Goal: Task Accomplishment & Management: Manage account settings

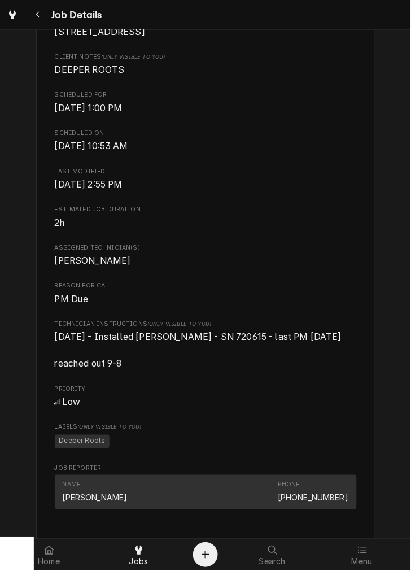
scroll to position [289, 0]
click at [45, 17] on button "Navigate back" at bounding box center [38, 15] width 20 height 20
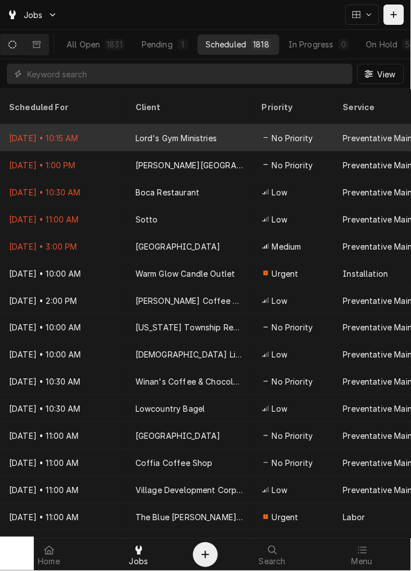
click at [153, 132] on div "Lord's Gym Ministries" at bounding box center [176, 138] width 81 height 12
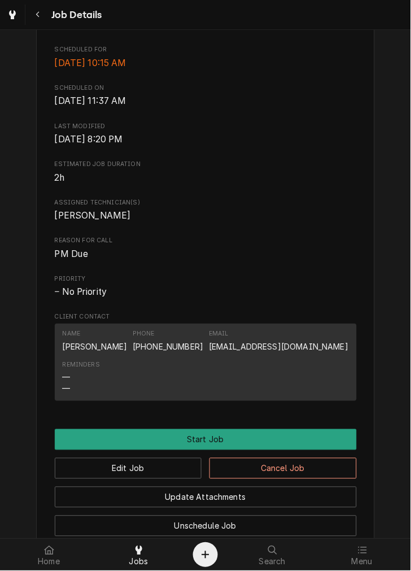
scroll to position [336, 0]
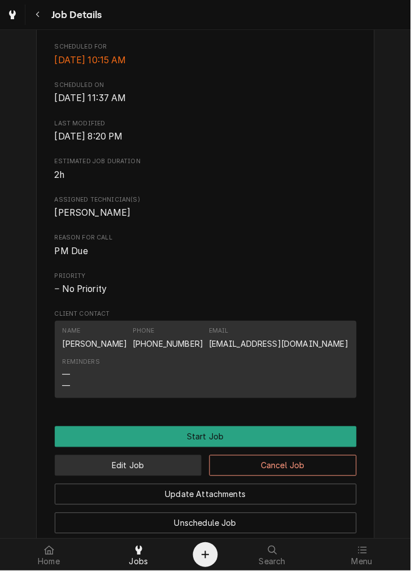
click at [172, 476] on button "Edit Job" at bounding box center [129, 466] width 148 height 21
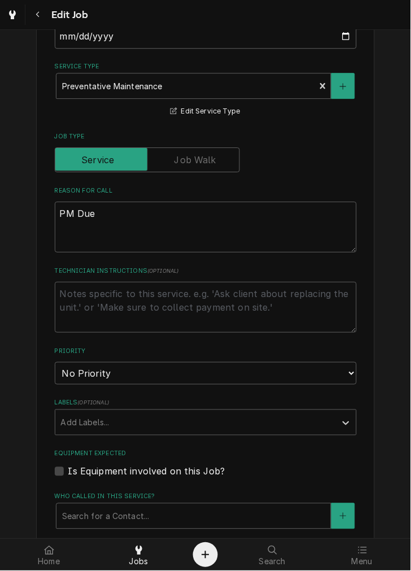
scroll to position [334, 0]
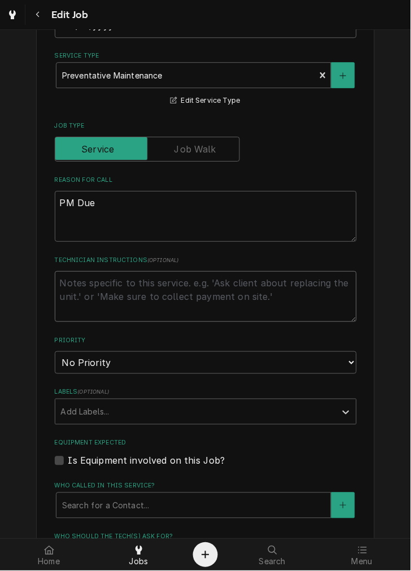
click at [98, 320] on textarea "Technician Instructions ( optional )" at bounding box center [206, 296] width 302 height 51
click at [172, 482] on label "Who called in this service?" at bounding box center [206, 486] width 302 height 9
click at [177, 280] on textarea "Technician Instructions ( optional )" at bounding box center [206, 296] width 302 height 51
type textarea "x"
type textarea "r"
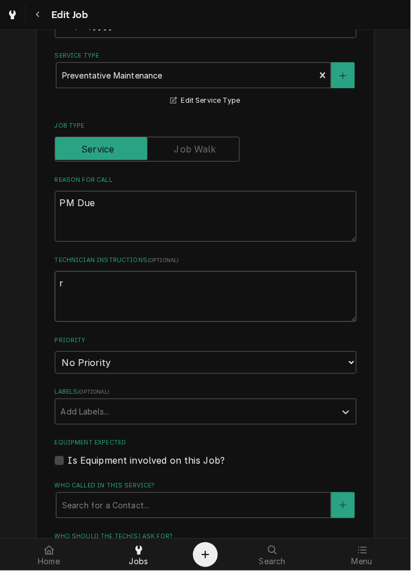
type textarea "x"
type textarea "re"
type textarea "x"
type textarea "rea"
type textarea "x"
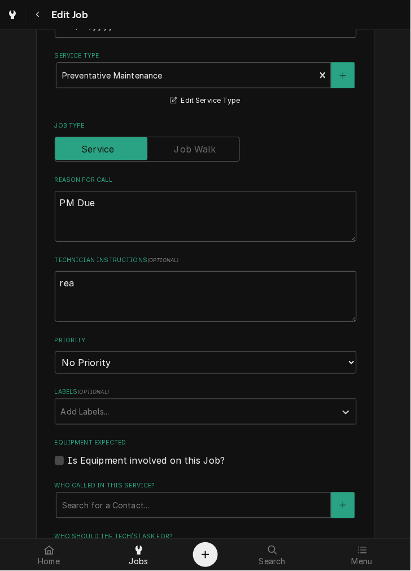
type textarea "reac"
type textarea "x"
type textarea "reach"
type textarea "x"
type textarea "reache"
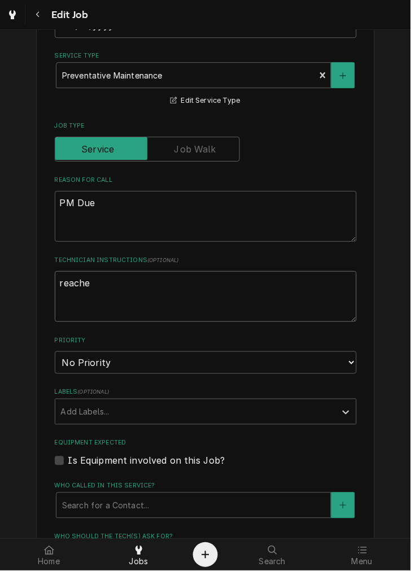
type textarea "x"
type textarea "reached"
type textarea "x"
type textarea "reached"
type textarea "x"
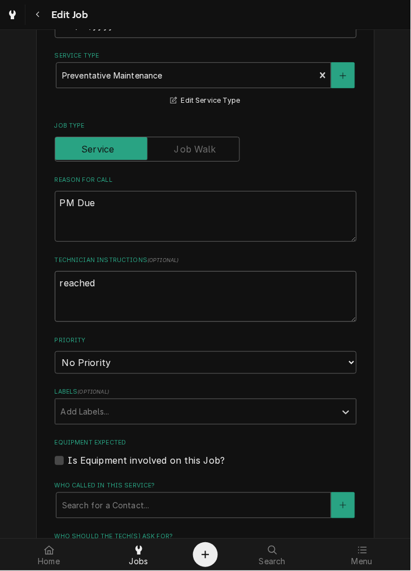
type textarea "reached o"
type textarea "x"
type textarea "reached ou"
type textarea "x"
type textarea "reached out"
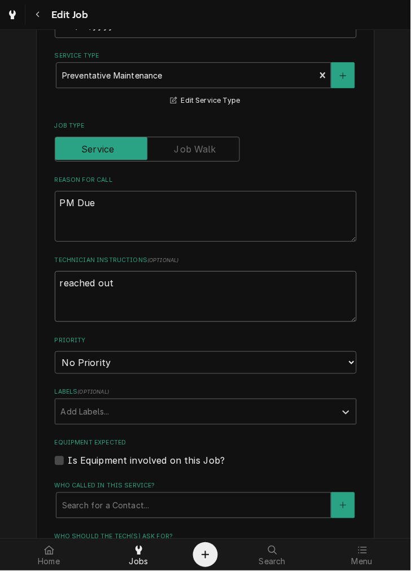
type textarea "x"
type textarea "reached out"
type textarea "x"
type textarea "reached out 9"
type textarea "x"
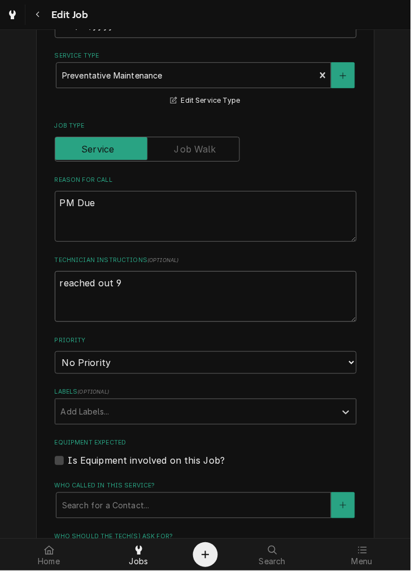
type textarea "reached out 9-"
type textarea "x"
type textarea "reached out 9-8"
type textarea "x"
type textarea "reached out 9-8"
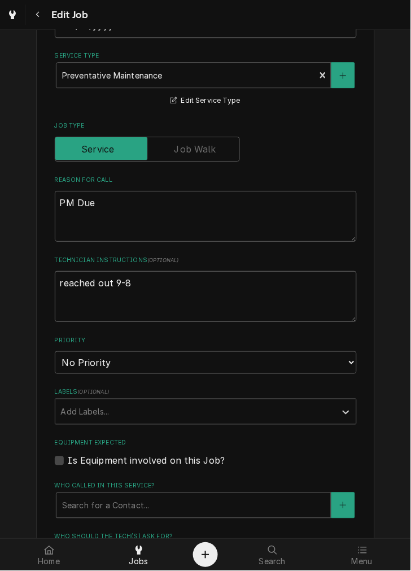
click at [74, 287] on textarea "reached out 9-8" at bounding box center [206, 296] width 302 height 51
click at [188, 289] on textarea "reached out 9-8" at bounding box center [206, 296] width 302 height 51
type textarea "x"
type textarea "reached out 9-8"
type textarea "x"
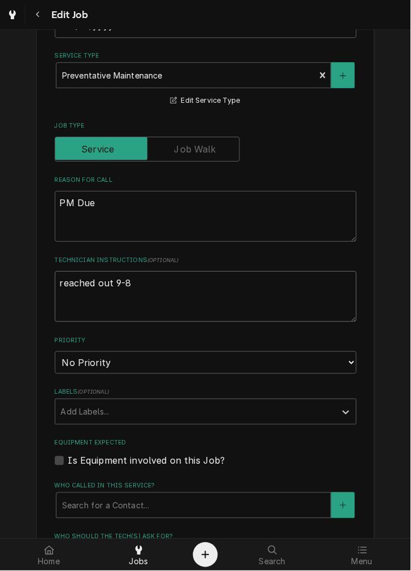
type textarea "reached out 9-8-"
type textarea "x"
type textarea "reached out 9-8-"
type textarea "x"
type textarea "reached out 9-8- e"
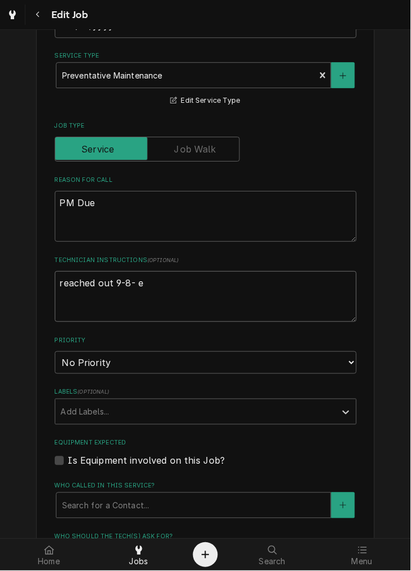
type textarea "x"
type textarea "reached out 9-8- em"
type textarea "x"
type textarea "reached out 9-8- ema"
type textarea "x"
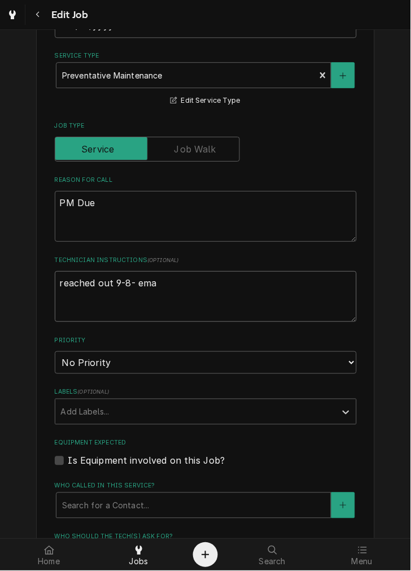
type textarea "reached out 9-8- emai"
type textarea "x"
type textarea "reached out 9-8- email"
type textarea "x"
type textarea "reached out 9-8- emaile"
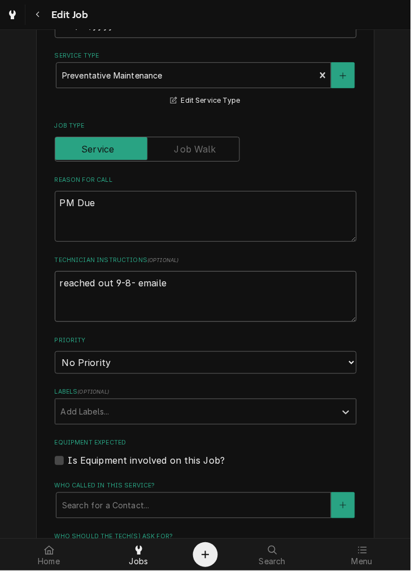
type textarea "x"
type textarea "reached out 9-8- emailed"
type textarea "x"
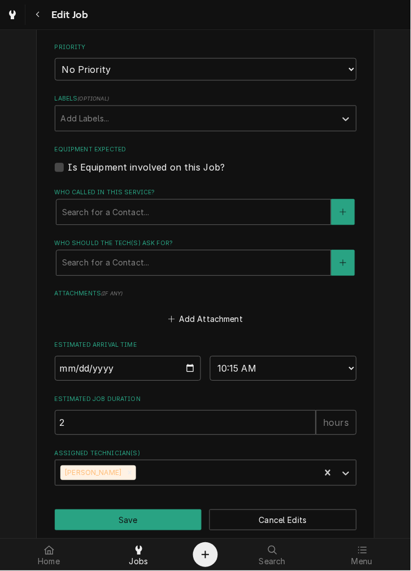
scroll to position [642, 0]
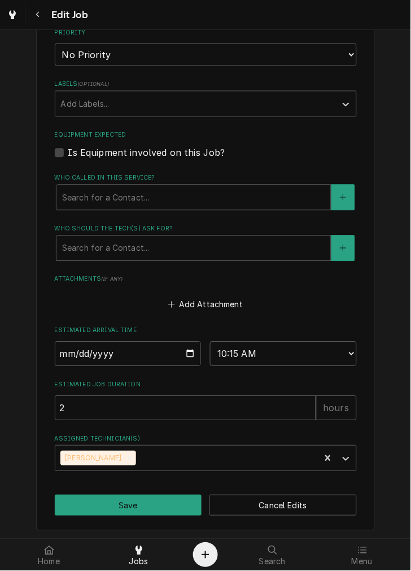
type textarea "reached out 9-8- emailed"
click at [188, 362] on input "2025-09-07" at bounding box center [128, 354] width 147 height 25
click at [181, 353] on input "2025-09-07" at bounding box center [128, 354] width 147 height 25
type input "2025-09-24"
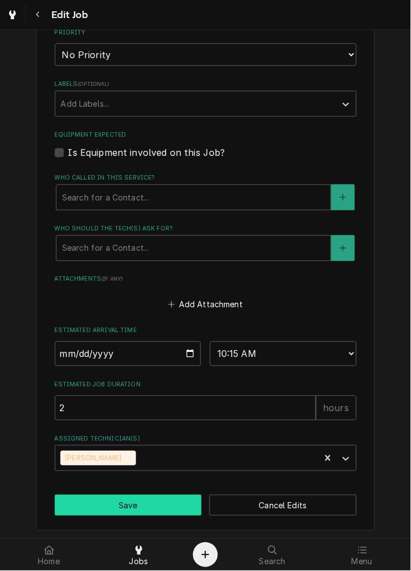
click at [140, 504] on button "Save" at bounding box center [129, 506] width 148 height 21
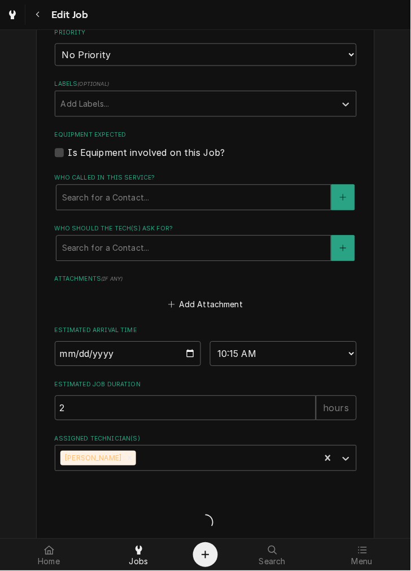
type textarea "x"
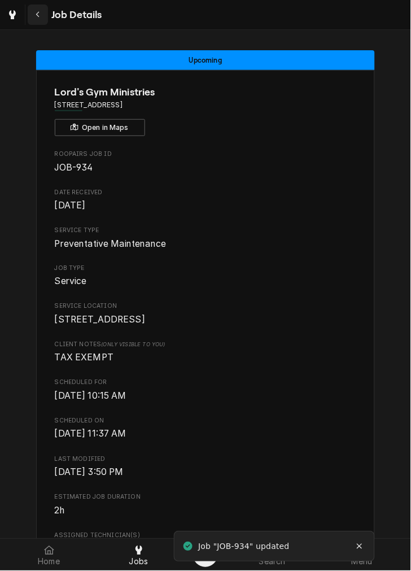
click at [40, 11] on icon "Navigate back" at bounding box center [38, 15] width 5 height 8
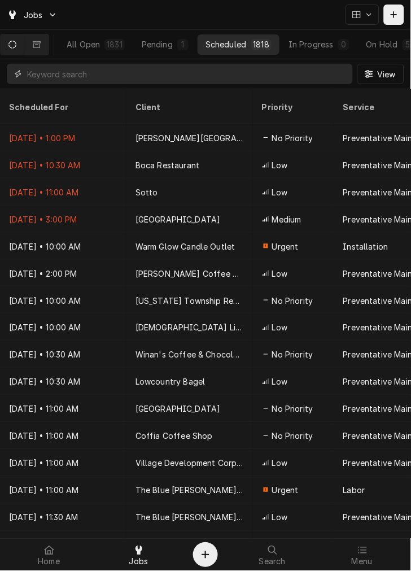
click at [243, 76] on input "Dynamic Content Wrapper" at bounding box center [187, 74] width 320 height 20
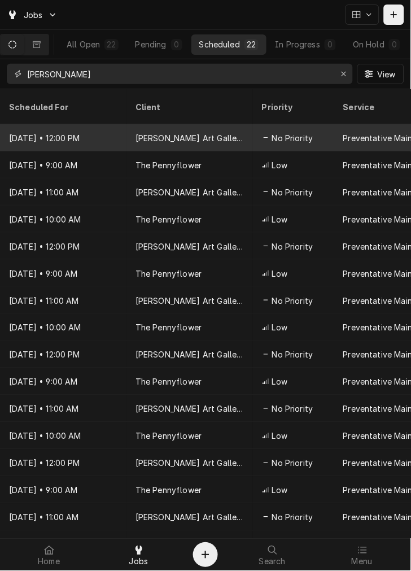
type input "[PERSON_NAME]"
click at [203, 132] on div "[PERSON_NAME] Art Gallery and Coffee Shop" at bounding box center [190, 138] width 109 height 12
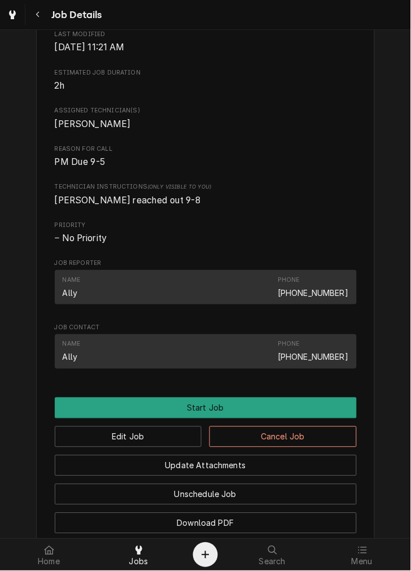
scroll to position [413, 0]
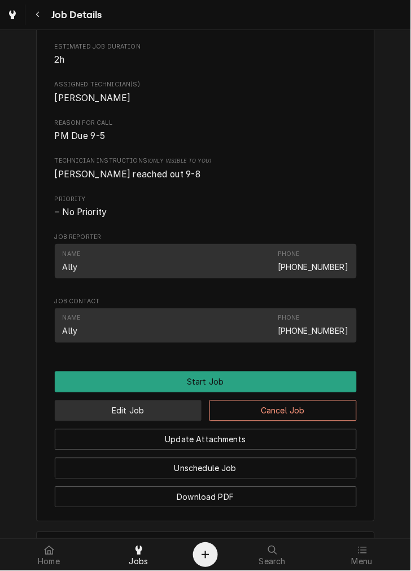
click at [155, 422] on button "Edit Job" at bounding box center [129, 411] width 148 height 21
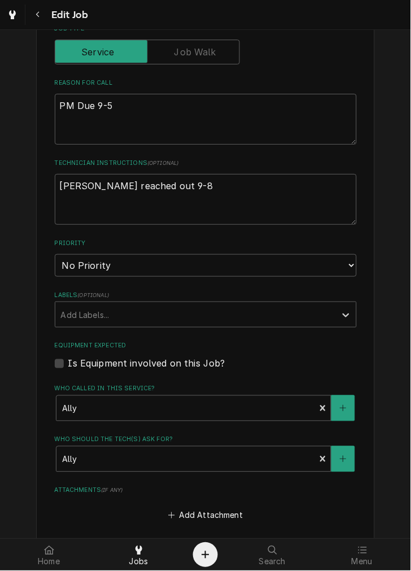
scroll to position [371, 0]
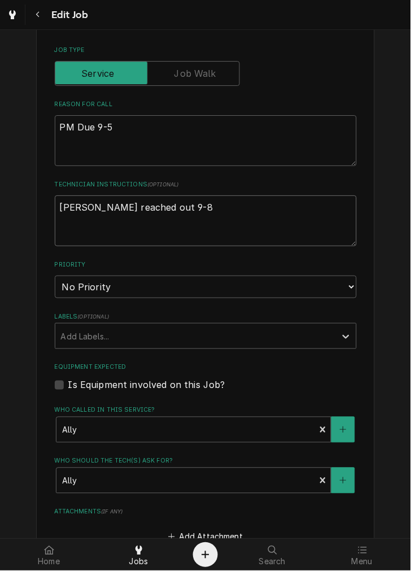
click at [243, 202] on textarea "[PERSON_NAME] reached out 9-8" at bounding box center [206, 221] width 302 height 51
type textarea "x"
type textarea "damon reached out 9-"
type textarea "x"
type textarea "damon reached out 9"
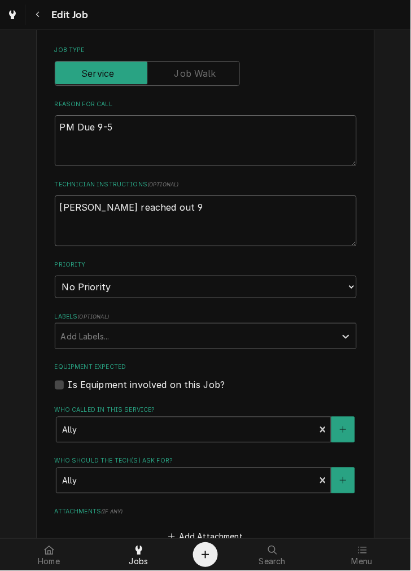
type textarea "x"
type textarea "damon reached out"
type textarea "x"
type textarea "damon reached out"
type textarea "x"
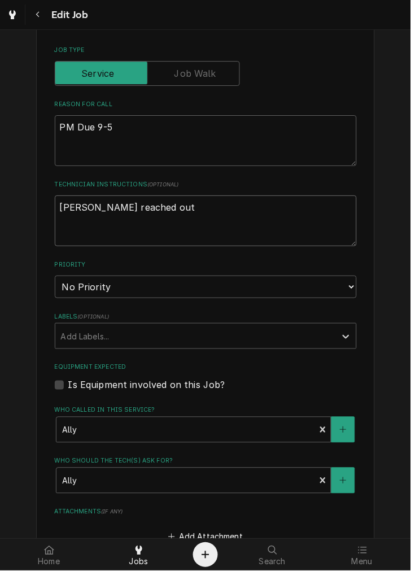
type textarea "damon reached ou"
type textarea "x"
type textarea "damon reached o"
type textarea "x"
type textarea "damon reached"
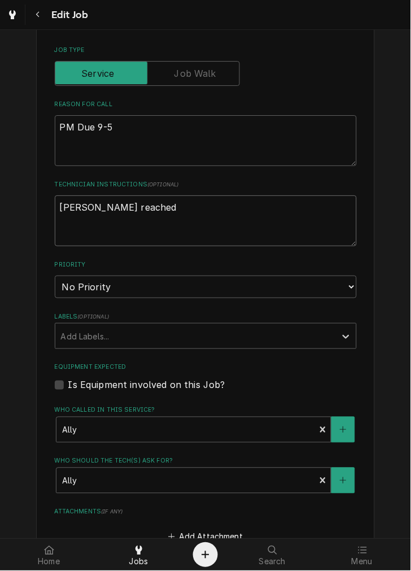
type textarea "x"
type textarea "damon reached"
type textarea "x"
type textarea "damon reache"
type textarea "x"
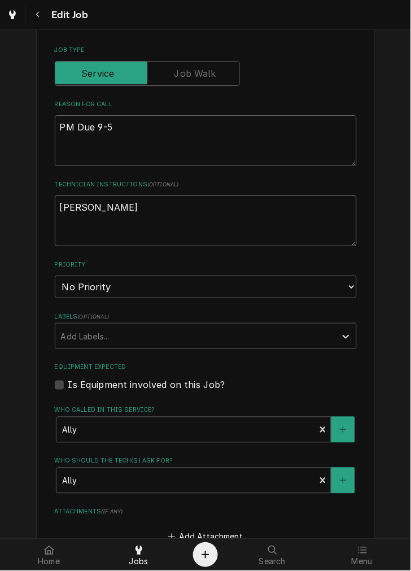
type textarea "damon reach"
type textarea "x"
type textarea "damon reac"
type textarea "x"
type textarea "damon rea"
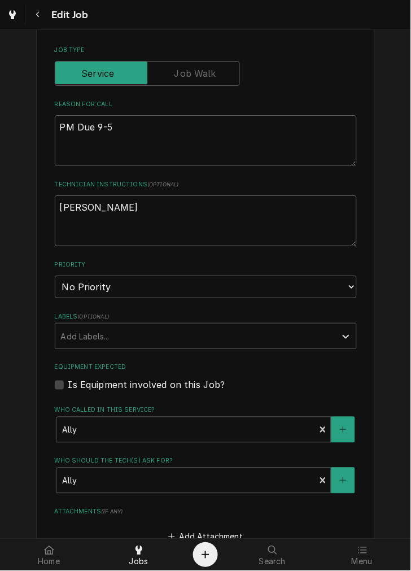
type textarea "x"
type textarea "damon re"
type textarea "x"
type textarea "damon r"
type textarea "x"
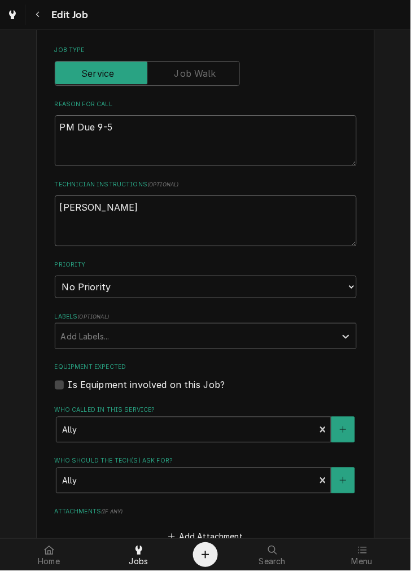
type textarea "damon"
type textarea "x"
type textarea "damon"
type textarea "x"
type textarea "damo"
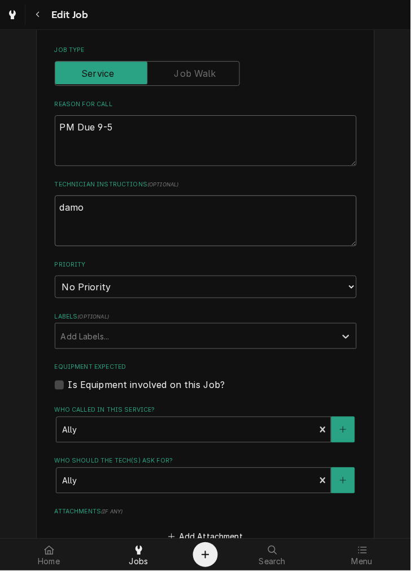
type textarea "x"
type textarea "dam"
type textarea "x"
type textarea "da"
type textarea "x"
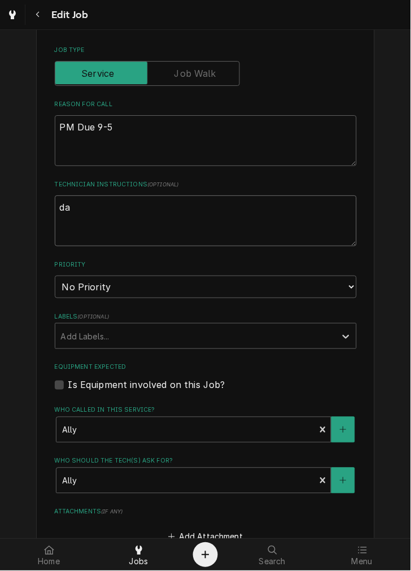
type textarea "d"
type textarea "x"
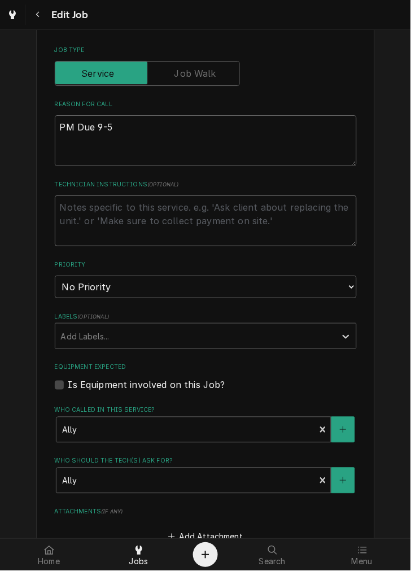
type textarea "x"
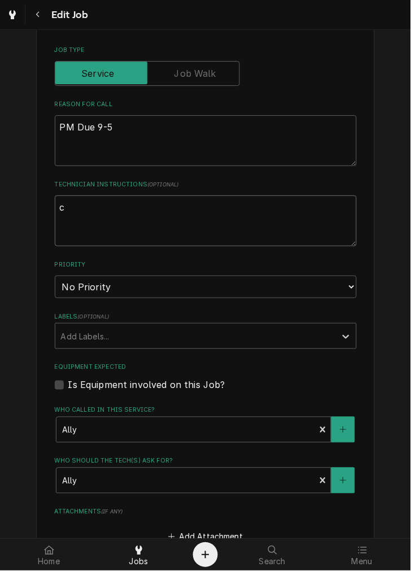
type textarea "co"
type textarea "x"
type textarea "con"
type textarea "x"
type textarea "conf"
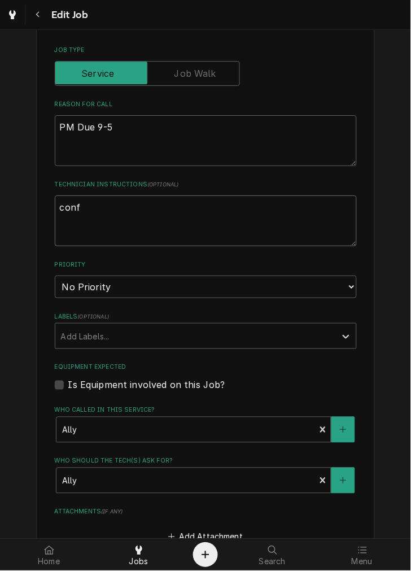
type textarea "x"
type textarea "confi"
type textarea "x"
type textarea "confir"
type textarea "x"
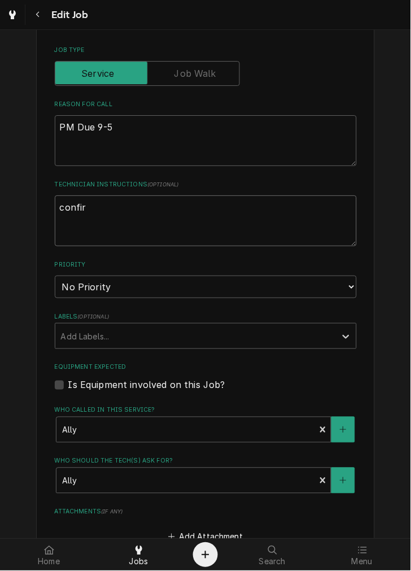
type textarea "confirm"
type textarea "x"
type textarea "confirme"
type textarea "x"
type textarea "confirmed"
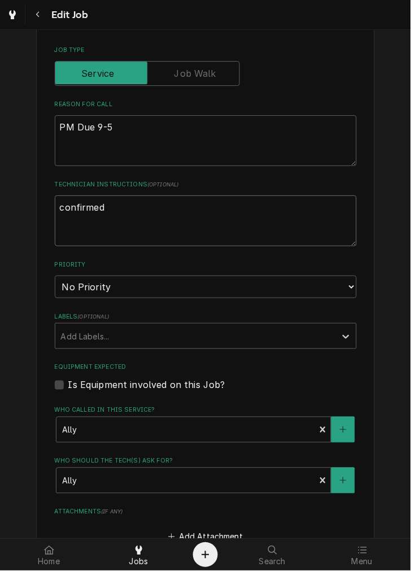
type textarea "x"
type textarea "confirmed"
type textarea "x"
type textarea "confirmed f"
type textarea "x"
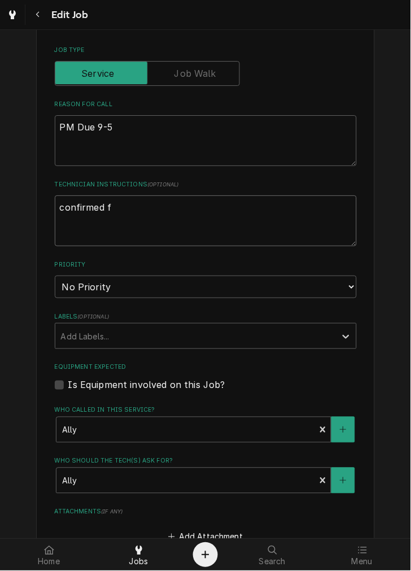
type textarea "confirmed fo"
type textarea "x"
type textarea "confirmed for"
type textarea "x"
type textarea "confirmed for"
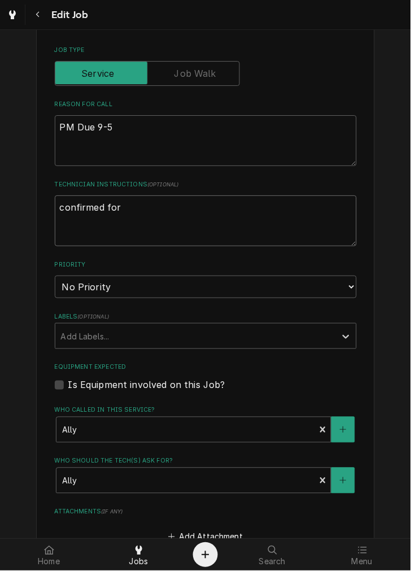
type textarea "x"
type textarea "confirmed for w"
type textarea "x"
type textarea "confirmed for wh"
type textarea "x"
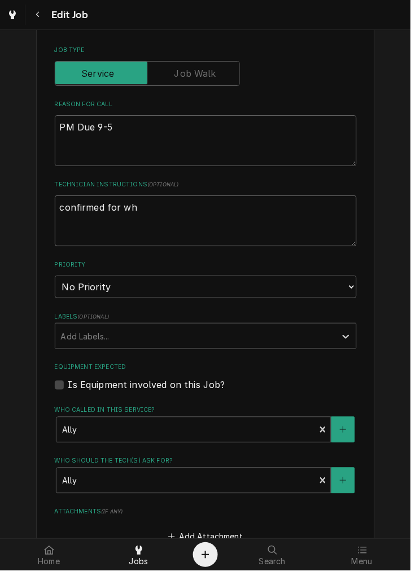
type textarea "confirmed for whe"
type textarea "x"
type textarea "confirmed for when"
type textarea "x"
type textarea "confirmed for whene"
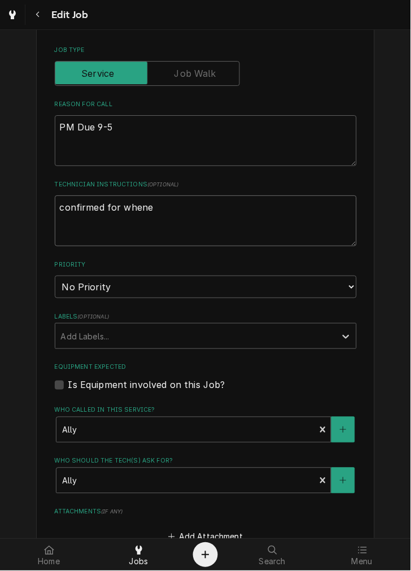
type textarea "x"
type textarea "confirmed for whenev"
type textarea "x"
type textarea "confirmed for wheneve"
type textarea "x"
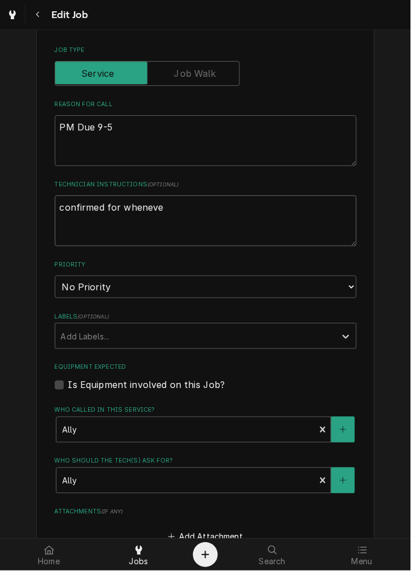
type textarea "confirmed for whenever"
type textarea "x"
type textarea "confirmed for whenever"
type textarea "x"
type textarea "confirmed for whenever w"
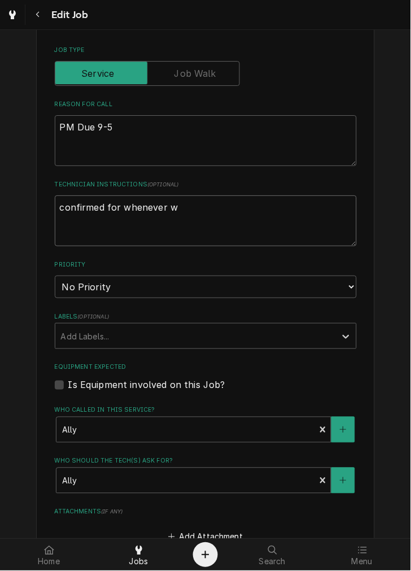
type textarea "x"
type textarea "confirmed for whenever wo"
type textarea "x"
type textarea "confirmed for whenever wor"
type textarea "x"
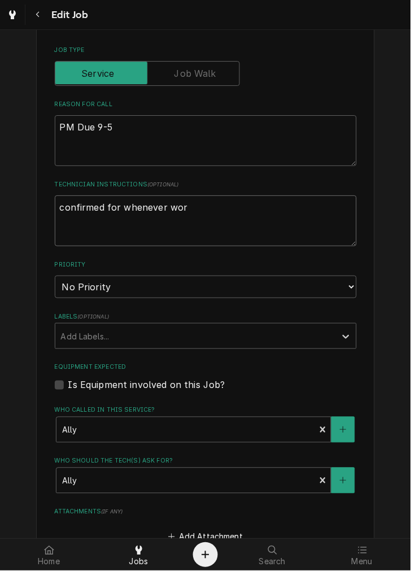
type textarea "confirmed for whenever work"
type textarea "x"
type textarea "confirmed for whenever works"
type textarea "x"
type textarea "confirmed for whenever works"
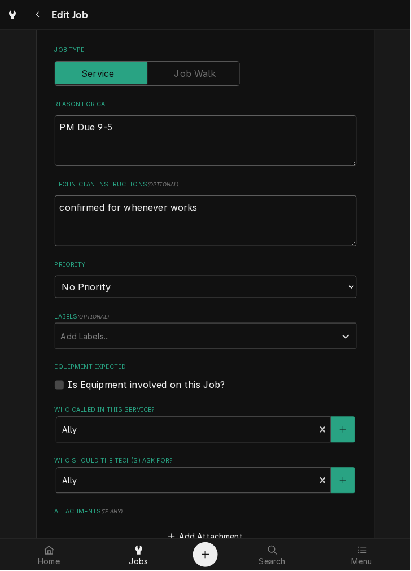
type textarea "x"
type textarea "confirmed for whenever works f"
type textarea "x"
type textarea "confirmed for whenever works for"
type textarea "x"
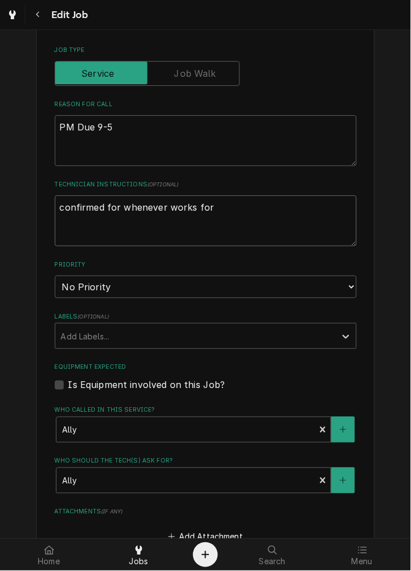
type textarea "confirmed for whenever works for"
type textarea "x"
type textarea "confirmed for whenever works for u"
type textarea "x"
type textarea "confirmed for whenever works for us"
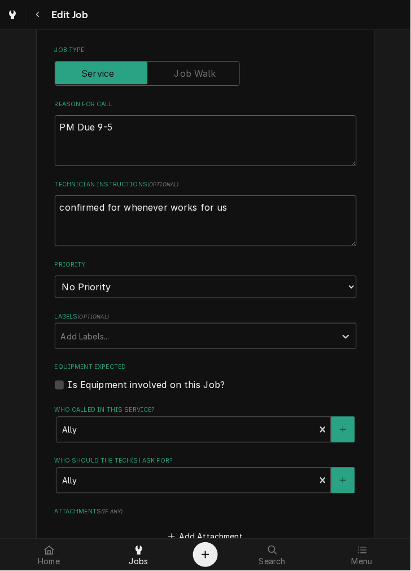
type textarea "x"
type textarea "confirmed for whenever works for us"
type textarea "x"
type textarea "confirmed for whenever works for us 9"
type textarea "x"
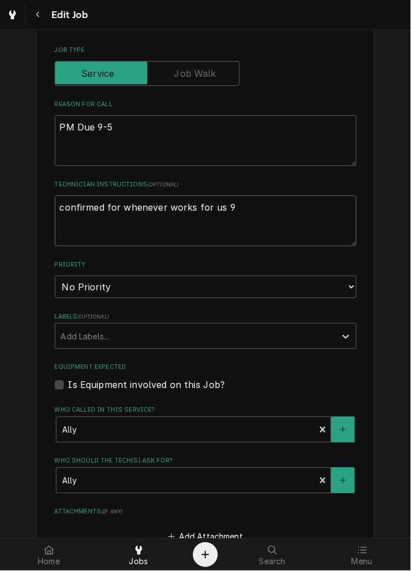
type textarea "confirmed for whenever works for us 9-"
type textarea "x"
type textarea "confirmed for whenever works for us 9-8"
type textarea "x"
type textarea "confirmed for whenever works for us 9-8"
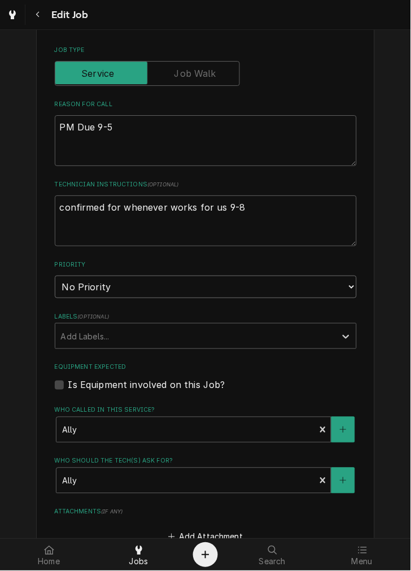
click at [238, 286] on select "No Priority Urgent High Medium Low" at bounding box center [206, 287] width 302 height 23
select select "3"
click at [55, 276] on select "No Priority Urgent High Medium Low" at bounding box center [206, 287] width 302 height 23
type textarea "x"
click at [187, 380] on label "Is Equipment involved on this Job?" at bounding box center [146, 386] width 157 height 14
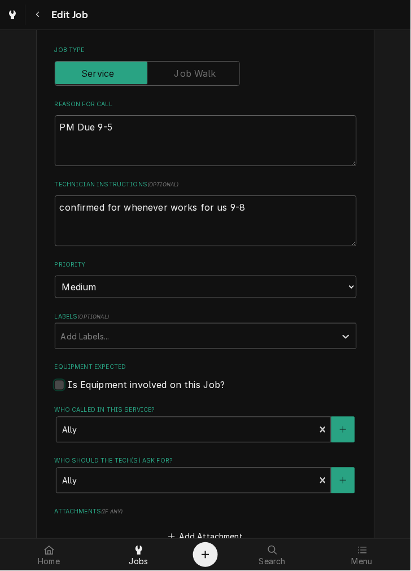
click at [187, 380] on input "Equipment Expected" at bounding box center [219, 391] width 302 height 25
checkbox input "true"
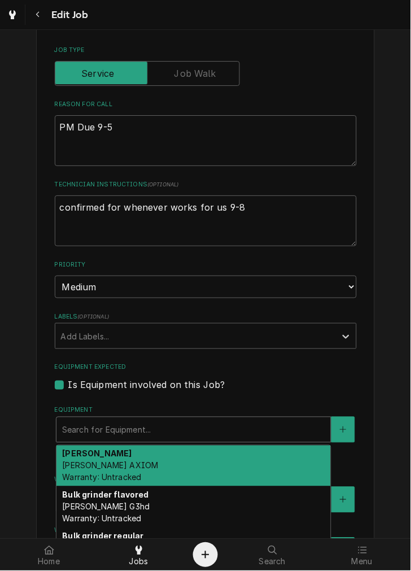
click at [214, 468] on div "Brewer Bunn AXIOM Warranty: Untracked" at bounding box center [194, 466] width 275 height 41
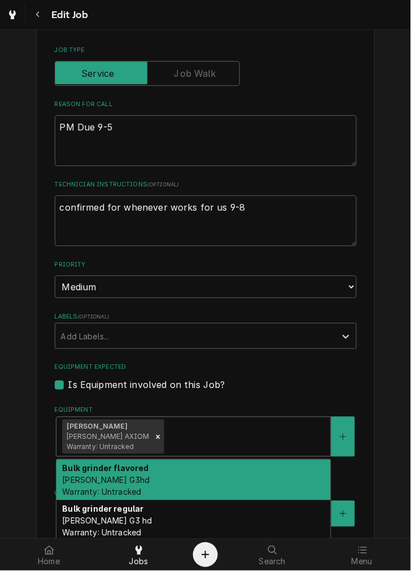
click at [244, 479] on div "Bulk grinder flavored Bunn G3hd Warranty: Untracked" at bounding box center [194, 480] width 275 height 41
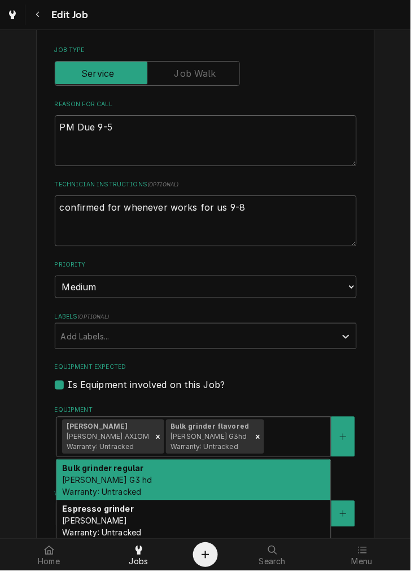
click at [266, 479] on div "Bulk grinder regular Bunn G3 hd Warranty: Untracked" at bounding box center [194, 480] width 275 height 41
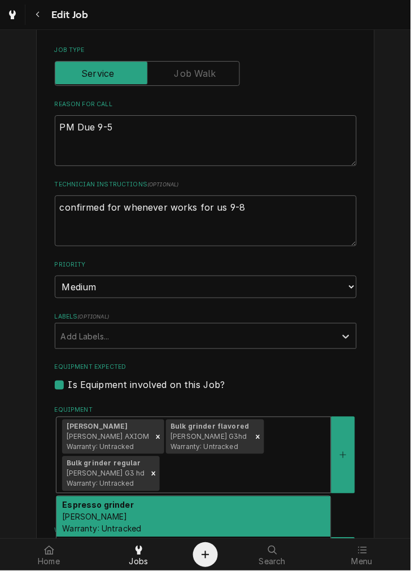
click at [261, 498] on div "Espresso grinder Anfim SCODY Warranty: Untracked" at bounding box center [194, 517] width 275 height 41
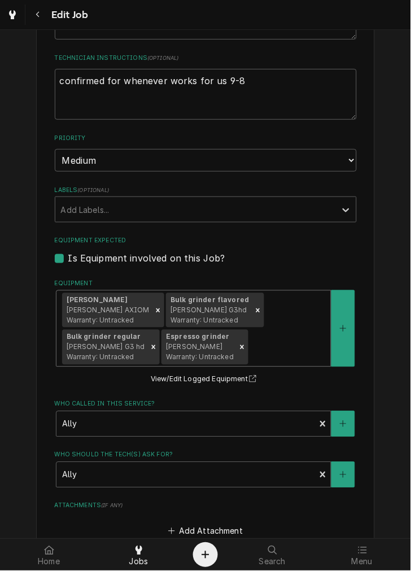
scroll to position [502, 0]
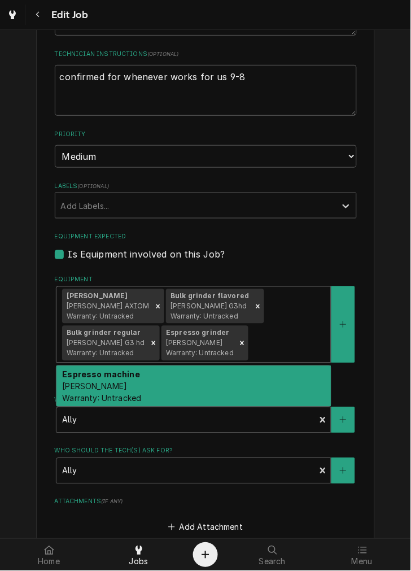
click at [263, 381] on div "Espresso machine Simonelli Aurelia I Warranty: Untracked" at bounding box center [194, 386] width 275 height 41
type textarea "x"
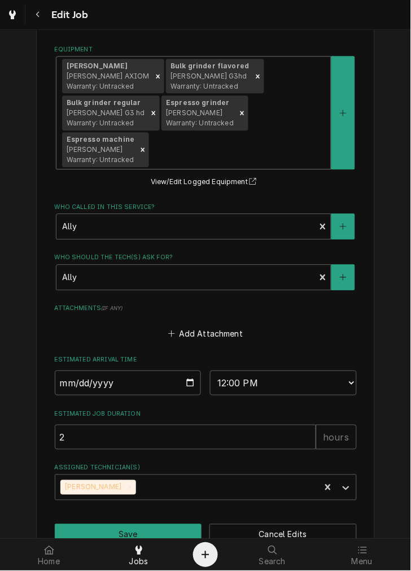
scroll to position [761, 0]
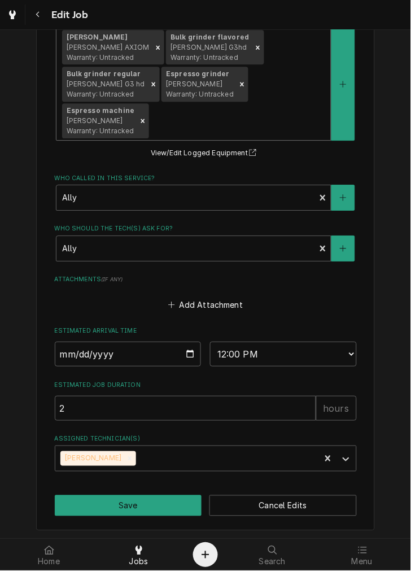
click at [189, 352] on input "2025-09-17" at bounding box center [128, 354] width 147 height 25
type input "2025-09-10"
type textarea "x"
click at [287, 352] on select "AM / PM 6:00 AM 6:15 AM 6:30 AM 6:45 AM 7:00 AM 7:15 AM 7:30 AM 7:45 AM 8:00 AM…" at bounding box center [283, 354] width 147 height 25
select select "12:30:00"
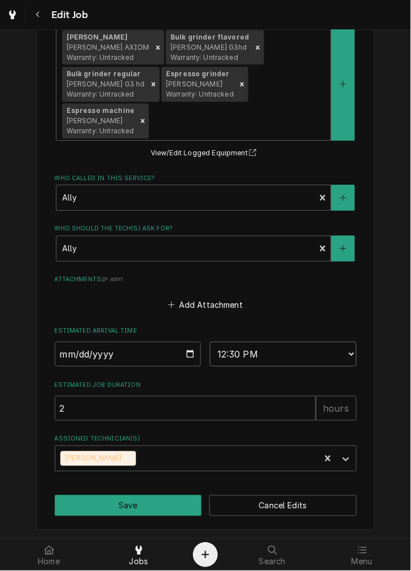
click at [210, 342] on select "AM / PM 6:00 AM 6:15 AM 6:30 AM 6:45 AM 7:00 AM 7:15 AM 7:30 AM 7:45 AM 8:00 AM…" at bounding box center [283, 354] width 147 height 25
click at [153, 506] on button "Save" at bounding box center [129, 506] width 148 height 21
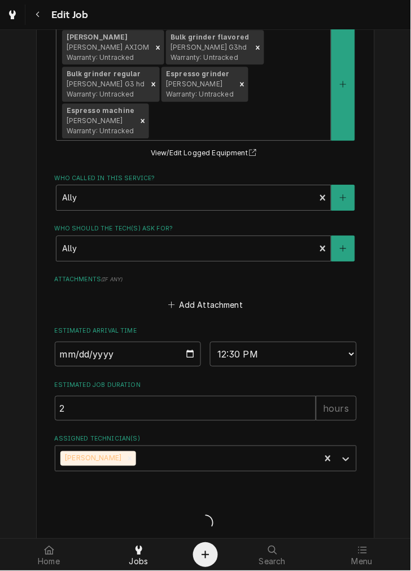
type textarea "x"
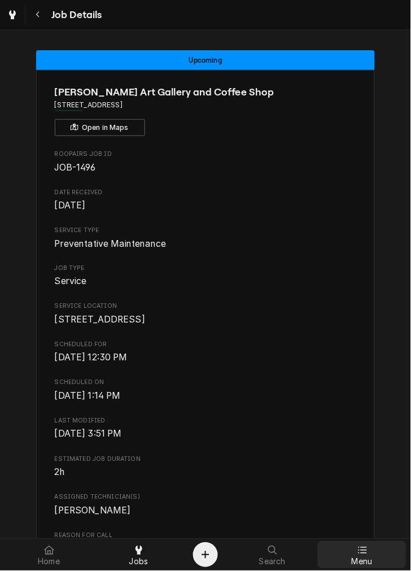
click at [384, 555] on div "Menu" at bounding box center [362, 555] width 84 height 23
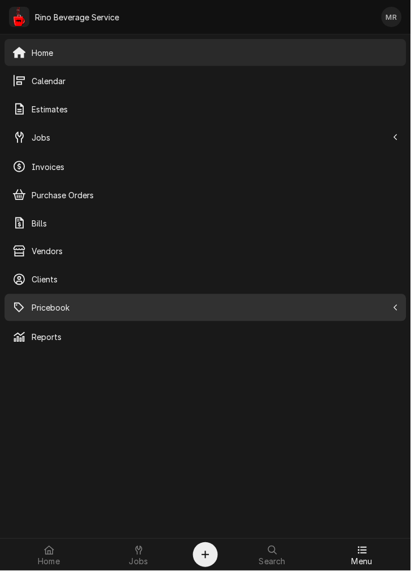
click at [81, 311] on span "Pricebook" at bounding box center [210, 308] width 357 height 12
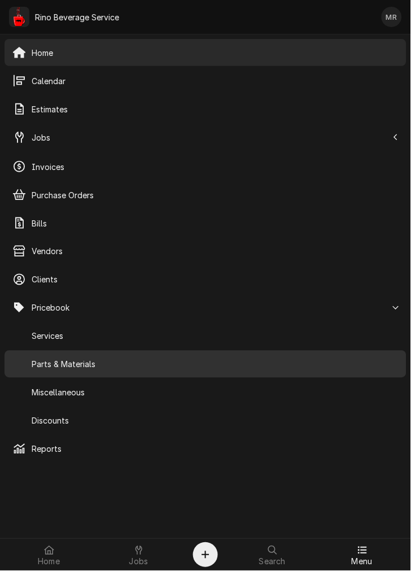
click at [63, 360] on span "Parts & Materials" at bounding box center [215, 365] width 367 height 12
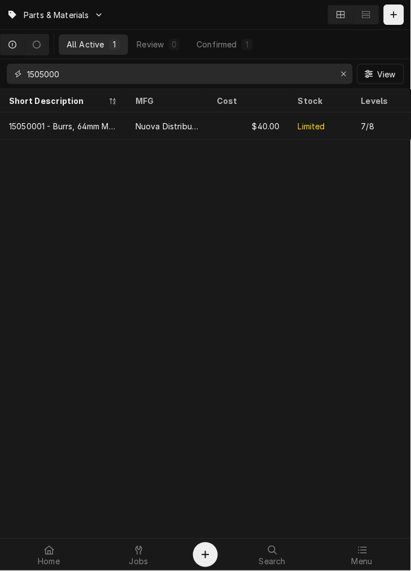
click at [87, 77] on input "1505000" at bounding box center [179, 74] width 305 height 20
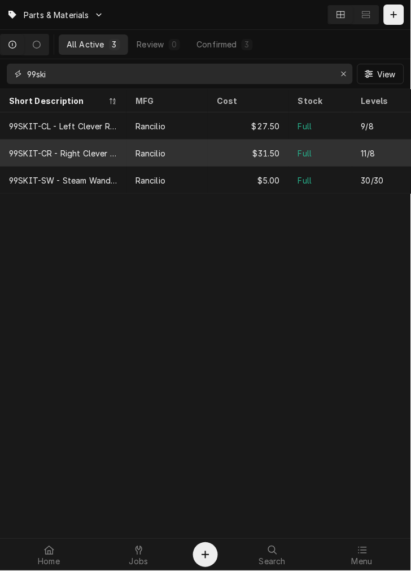
type input "99ski"
click at [93, 148] on div "99SKIT-CR - Right Clever Rebuild Kit" at bounding box center [63, 154] width 109 height 12
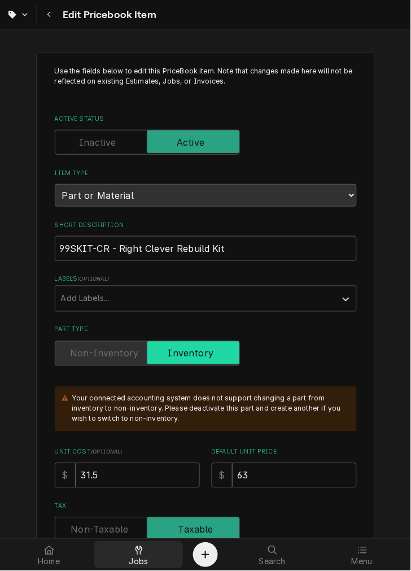
click at [134, 549] on div at bounding box center [139, 551] width 14 height 14
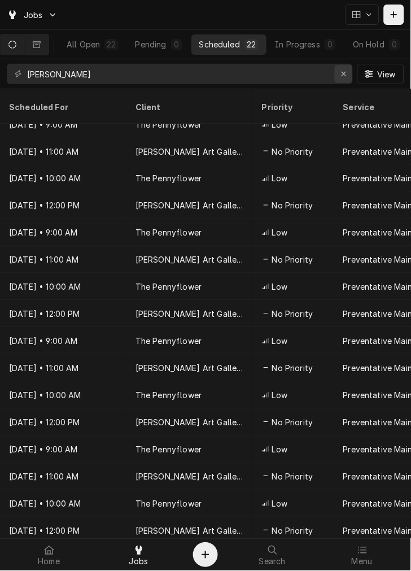
scroll to position [176, 0]
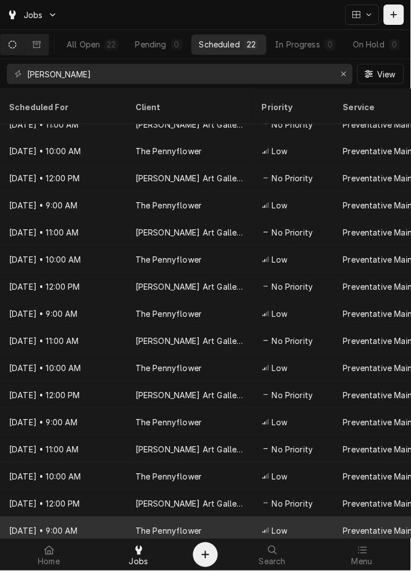
click at [229, 518] on div "The Pennyflower" at bounding box center [190, 531] width 127 height 27
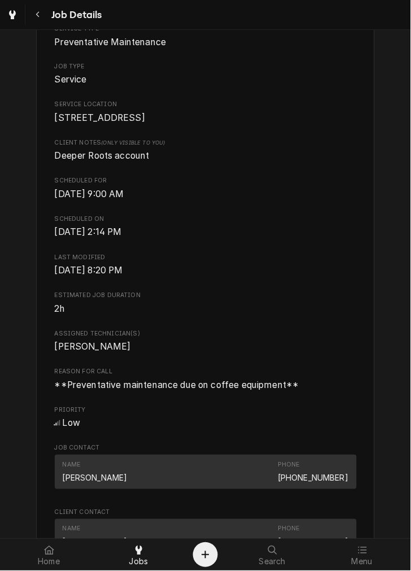
scroll to position [676, 0]
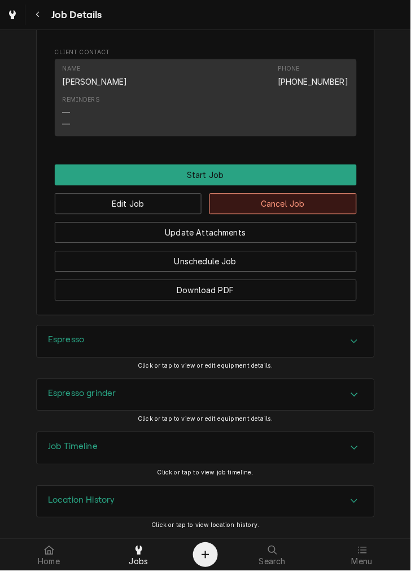
click at [324, 211] on button "Cancel Job" at bounding box center [284, 204] width 148 height 21
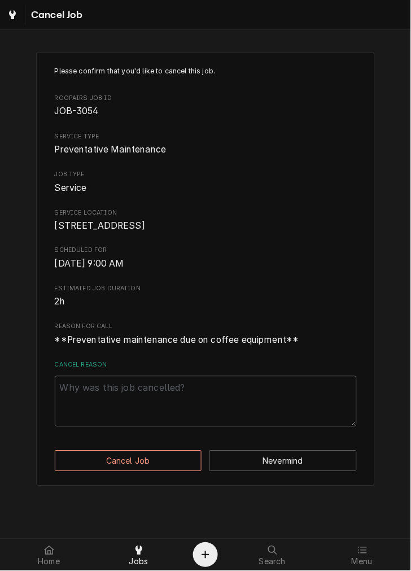
click at [228, 407] on textarea "Cancel Reason" at bounding box center [206, 401] width 302 height 51
type textarea "x"
type textarea "C"
type textarea "x"
type textarea "CL"
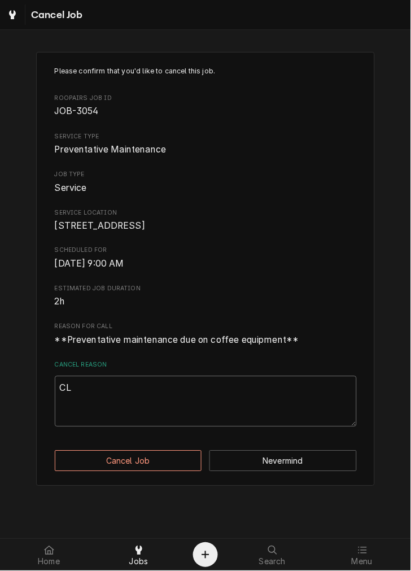
type textarea "x"
type textarea "CLe"
type textarea "x"
type textarea "CLea"
type textarea "x"
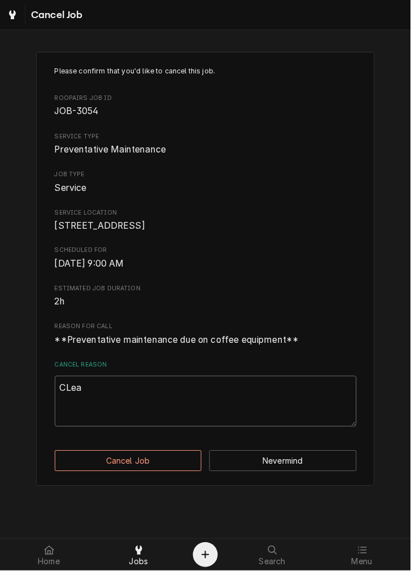
type textarea "CLear"
type textarea "x"
type textarea "CLeari"
type textarea "x"
type textarea "CLearin"
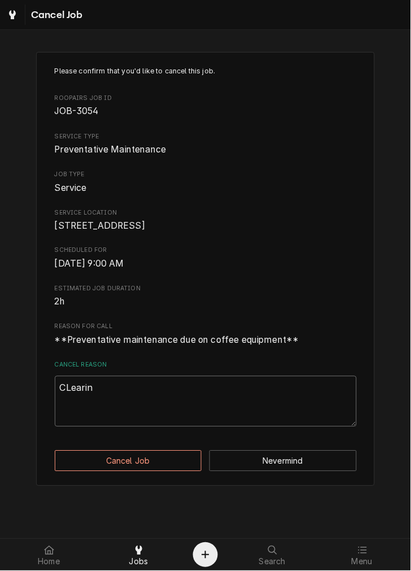
type textarea "x"
type textarea "CLearing"
type textarea "x"
type textarea "CLearing="
type textarea "x"
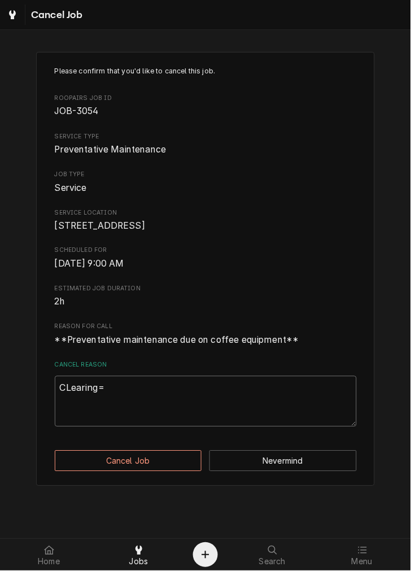
type textarea "CLearing=="
type textarea "x"
type textarea "CLearing==="
type textarea "x"
type textarea "CLearing=="
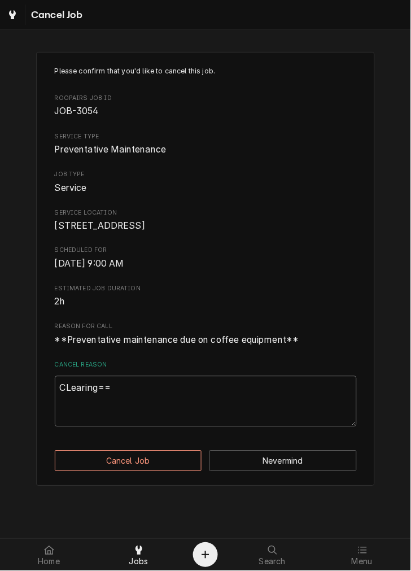
type textarea "x"
type textarea "CLearing="
type textarea "x"
type textarea "CLearing"
type textarea "x"
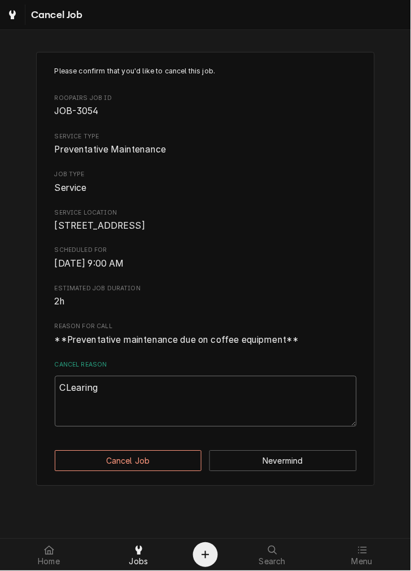
type textarea "CLearin"
type textarea "x"
type textarea "CLeari"
type textarea "x"
type textarea "CLear"
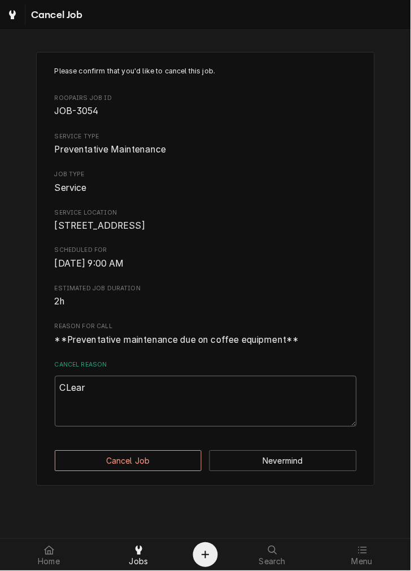
type textarea "x"
type textarea "CLea"
type textarea "x"
type textarea "CLe"
type textarea "x"
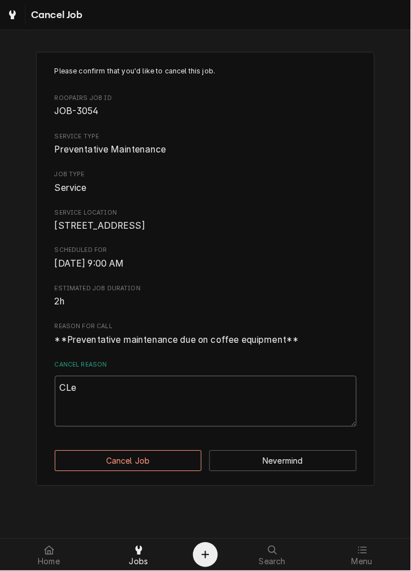
type textarea "CL"
type textarea "x"
type textarea "C"
type textarea "x"
type textarea "Cl"
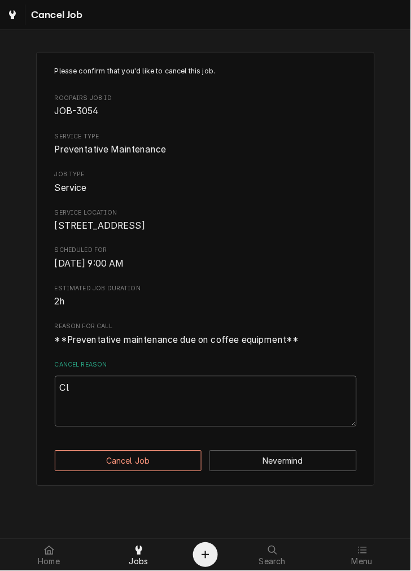
type textarea "x"
type textarea "Cle"
type textarea "x"
type textarea "Clea"
type textarea "x"
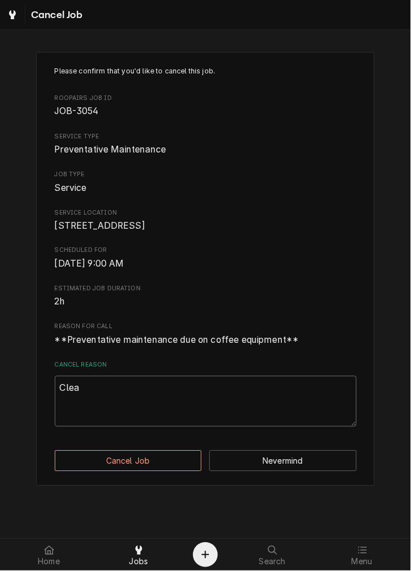
type textarea "Clear"
type textarea "x"
type textarea "Cleari"
type textarea "x"
type textarea "Clearin"
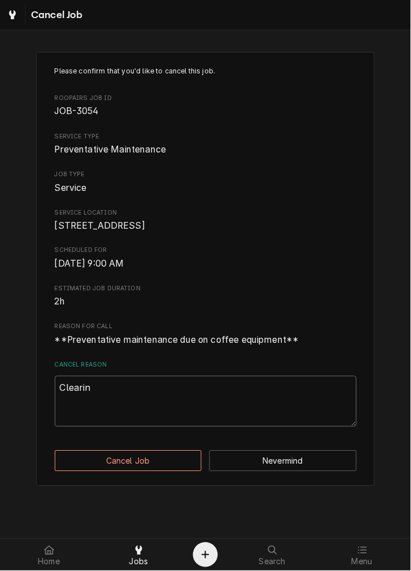
type textarea "x"
type textarea "Clearing"
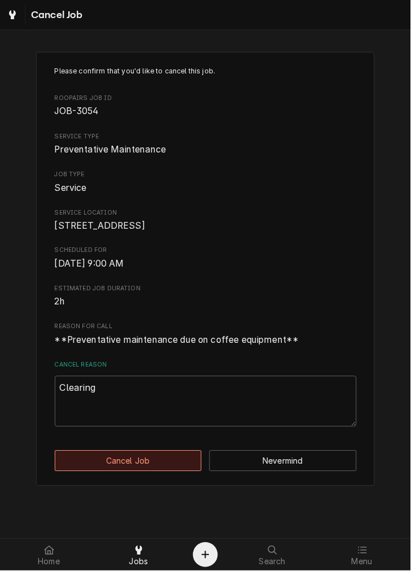
click at [162, 472] on button "Cancel Job" at bounding box center [129, 461] width 148 height 21
type textarea "x"
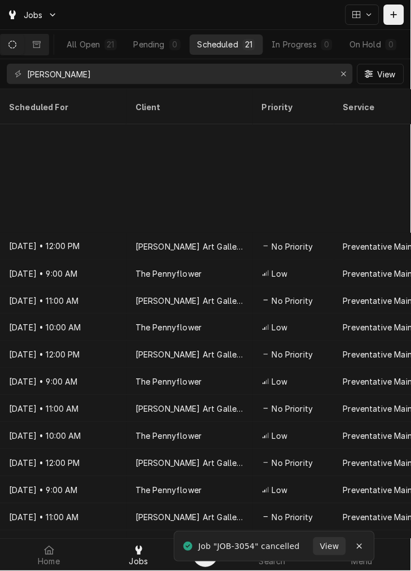
scroll to position [149, 0]
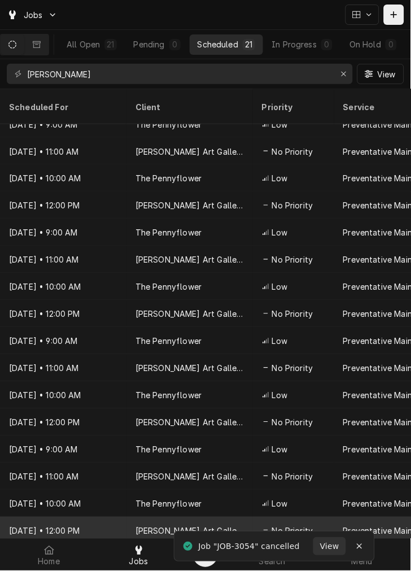
click at [222, 526] on div "[PERSON_NAME] Art Gallery and Coffee Shop" at bounding box center [190, 532] width 109 height 12
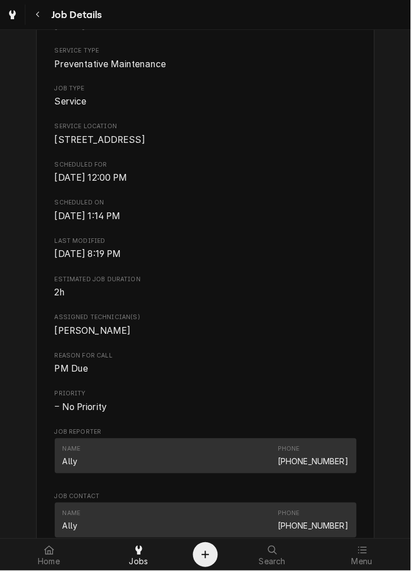
scroll to position [488, 0]
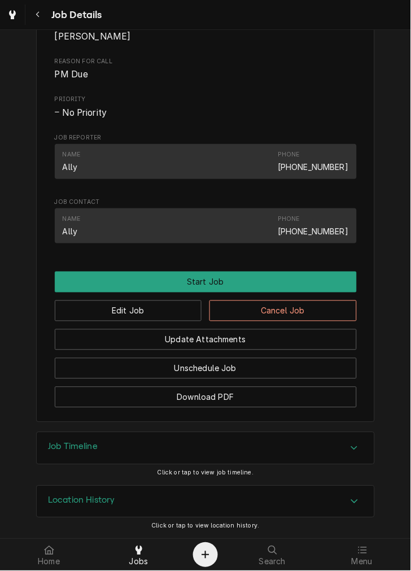
click at [278, 318] on button "Cancel Job" at bounding box center [284, 311] width 148 height 21
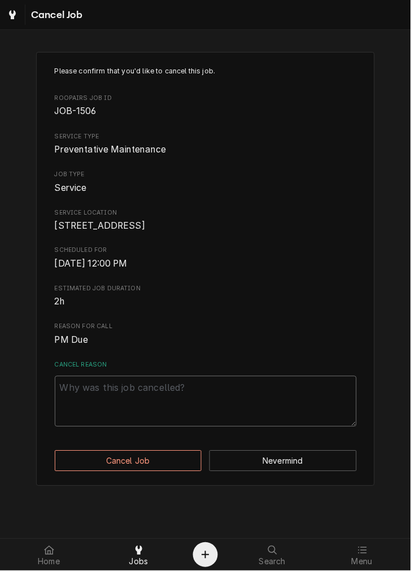
click at [229, 426] on textarea "Cancel Reason" at bounding box center [206, 401] width 302 height 51
paste textarea "Clearing"
type textarea "x"
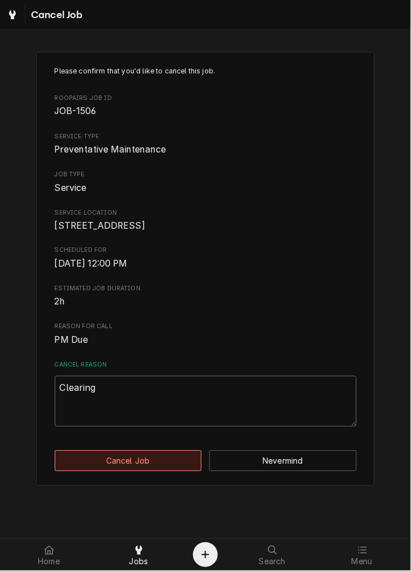
type textarea "Clearing"
click at [179, 466] on button "Cancel Job" at bounding box center [129, 461] width 148 height 21
type textarea "x"
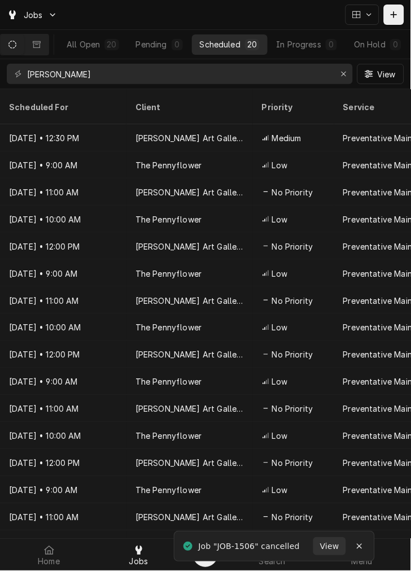
scroll to position [122, 0]
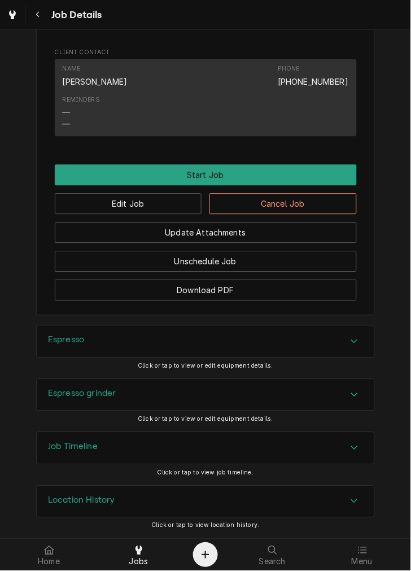
scroll to position [676, 0]
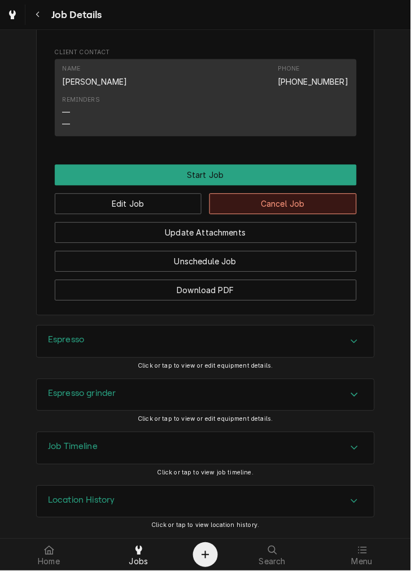
click at [315, 205] on button "Cancel Job" at bounding box center [284, 204] width 148 height 21
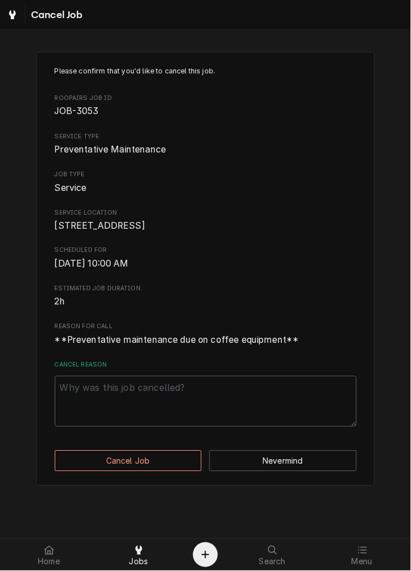
click at [213, 423] on textarea "Cancel Reason" at bounding box center [206, 401] width 302 height 51
paste textarea "Clearing"
type textarea "x"
type textarea "Clearing"
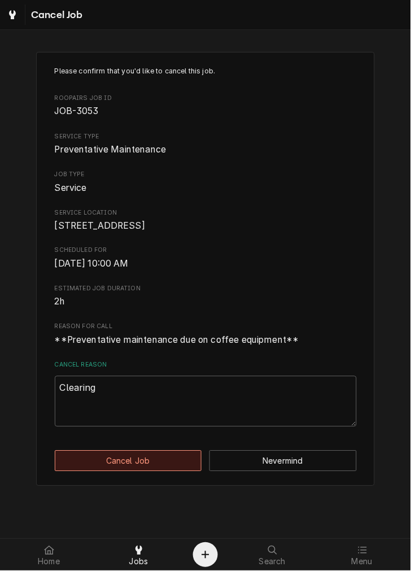
click at [175, 472] on button "Cancel Job" at bounding box center [129, 461] width 148 height 21
type textarea "x"
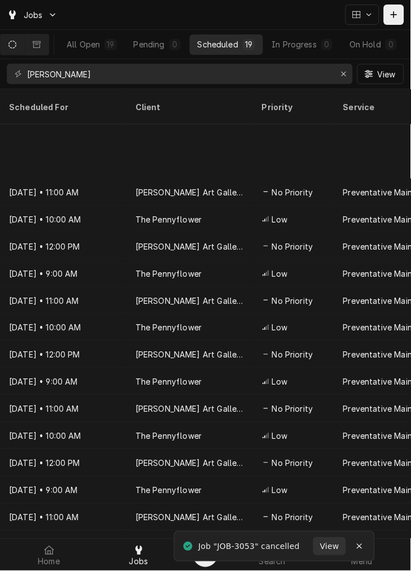
scroll to position [95, 0]
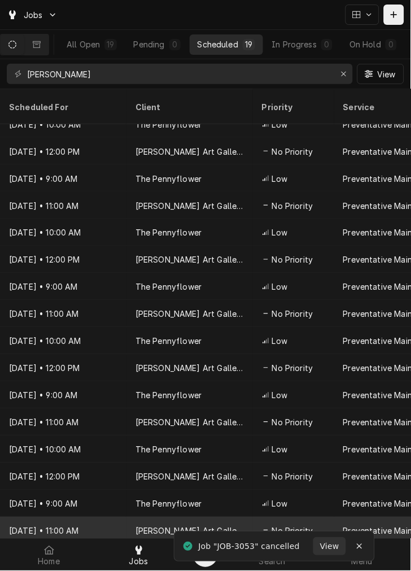
click at [248, 518] on div "[PERSON_NAME] Art Gallery and Coffee Shop" at bounding box center [190, 531] width 127 height 27
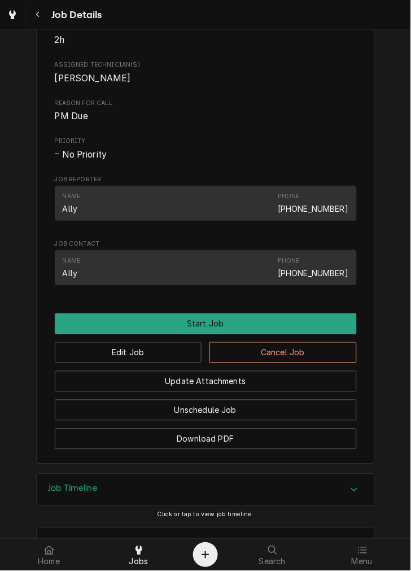
scroll to position [488, 0]
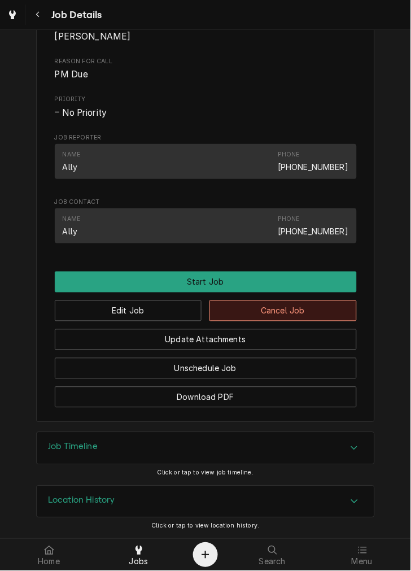
click at [317, 314] on button "Cancel Job" at bounding box center [284, 311] width 148 height 21
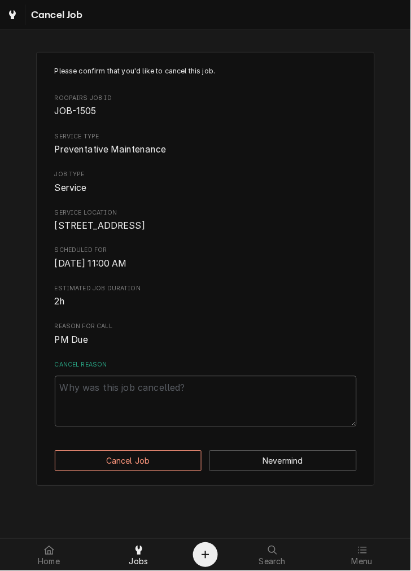
click at [232, 427] on textarea "Cancel Reason" at bounding box center [206, 401] width 302 height 51
paste textarea "Clearing"
type textarea "x"
type textarea "Clearing"
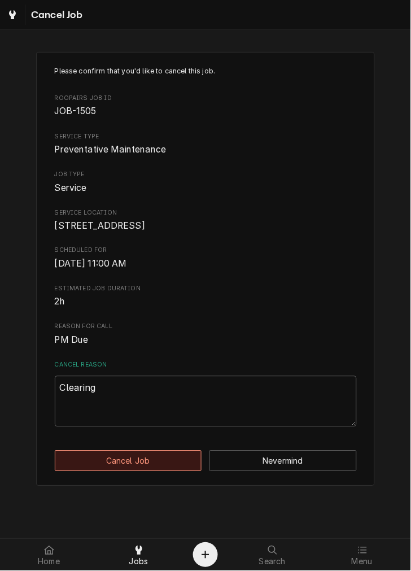
click at [181, 472] on button "Cancel Job" at bounding box center [129, 461] width 148 height 21
type textarea "x"
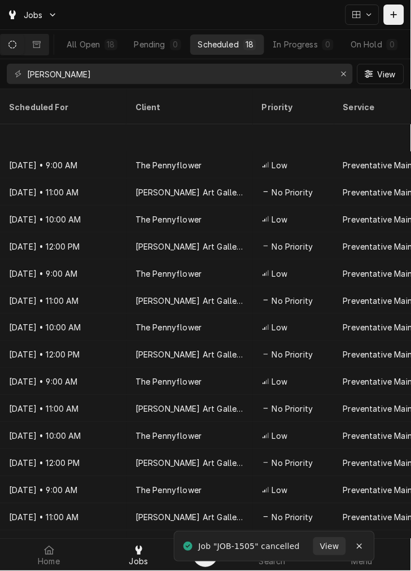
scroll to position [68, 0]
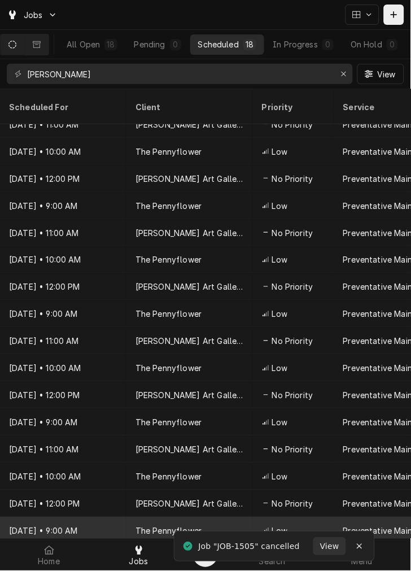
click at [232, 518] on div "The Pennyflower" at bounding box center [190, 531] width 127 height 27
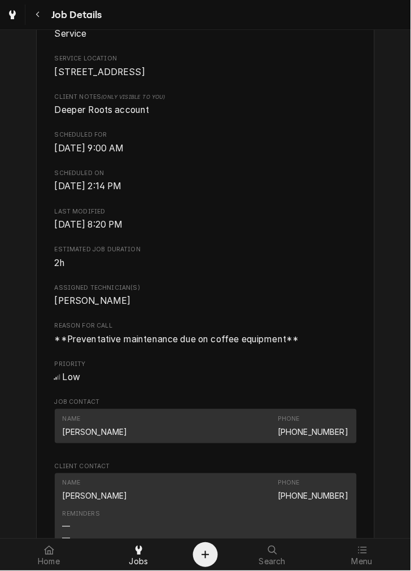
scroll to position [676, 0]
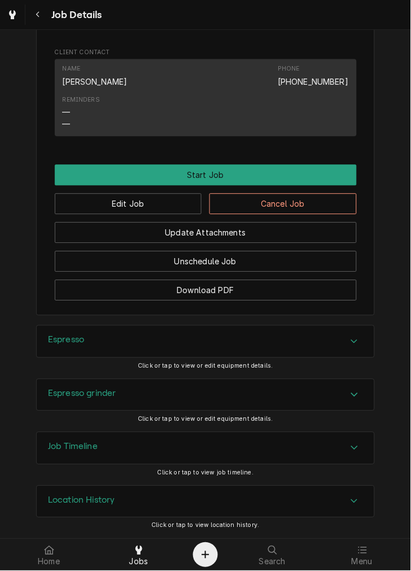
click at [318, 208] on button "Cancel Job" at bounding box center [284, 204] width 148 height 21
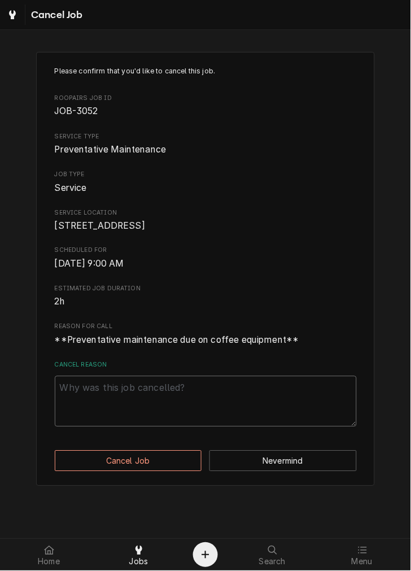
click at [219, 407] on textarea "Cancel Reason" at bounding box center [206, 401] width 302 height 51
paste textarea "Clearing"
type textarea "x"
type textarea "Clearing"
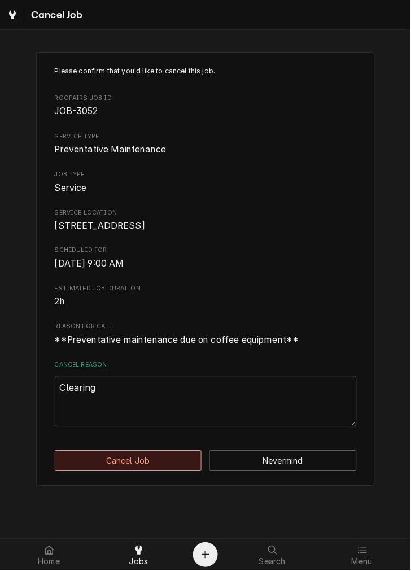
click at [177, 472] on button "Cancel Job" at bounding box center [129, 461] width 148 height 21
type textarea "x"
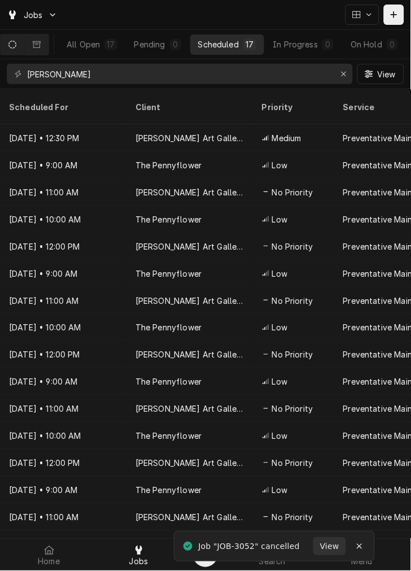
scroll to position [41, 0]
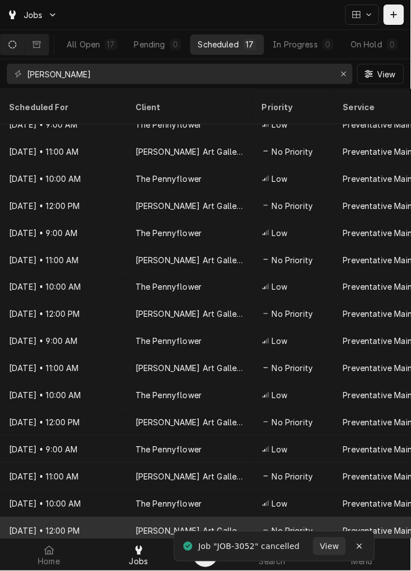
click at [223, 526] on div "[PERSON_NAME] Art Gallery and Coffee Shop" at bounding box center [190, 532] width 109 height 12
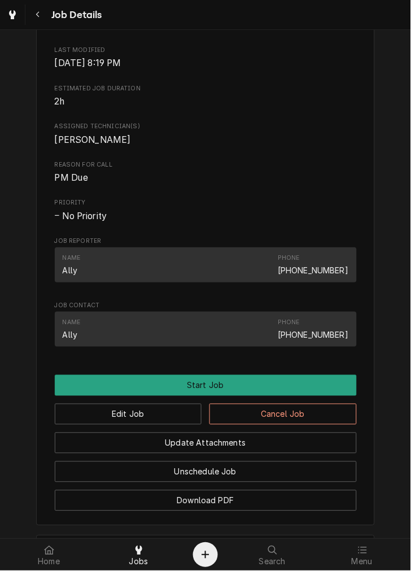
scroll to position [488, 0]
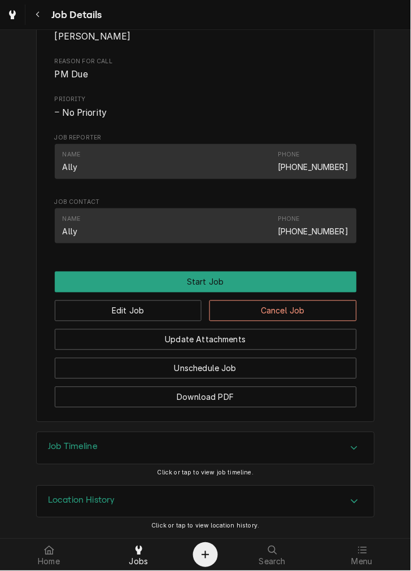
click at [296, 315] on button "Cancel Job" at bounding box center [284, 311] width 148 height 21
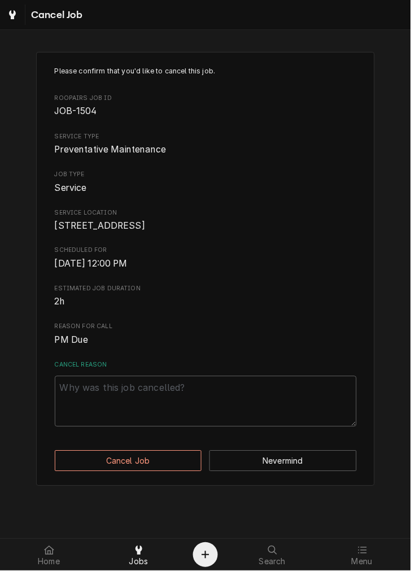
click at [231, 407] on textarea "Cancel Reason" at bounding box center [206, 401] width 302 height 51
paste textarea "Clearing"
type textarea "x"
type textarea "Clearing"
click at [177, 472] on button "Cancel Job" at bounding box center [129, 461] width 148 height 21
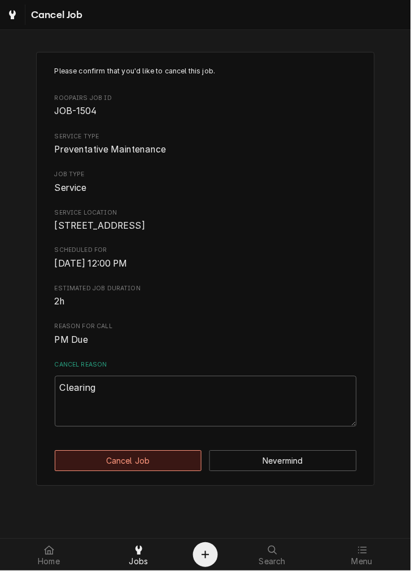
type textarea "x"
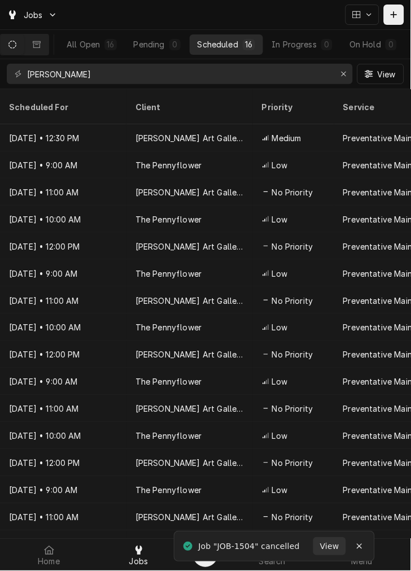
scroll to position [14, 0]
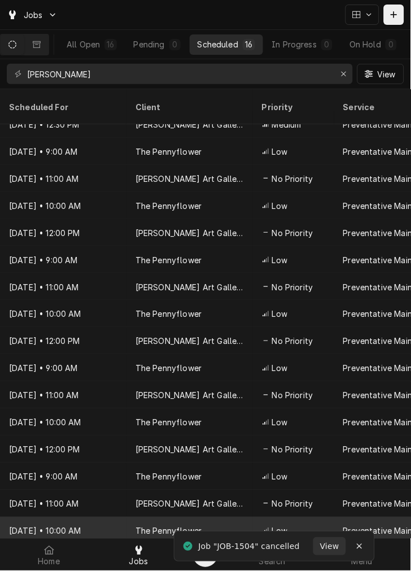
click at [230, 518] on div "The Pennyflower" at bounding box center [190, 531] width 127 height 27
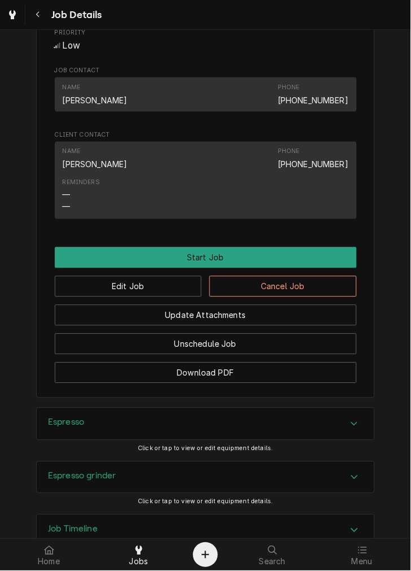
scroll to position [583, 0]
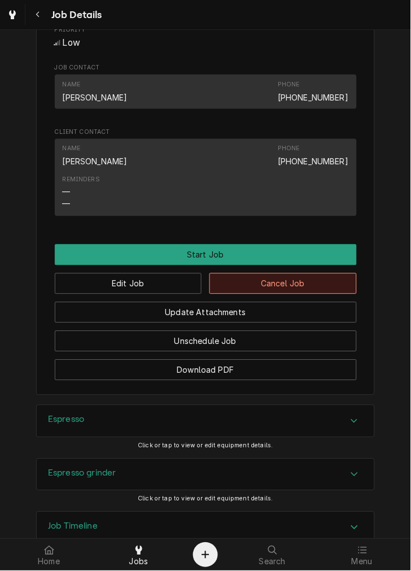
click at [316, 294] on button "Cancel Job" at bounding box center [284, 284] width 148 height 21
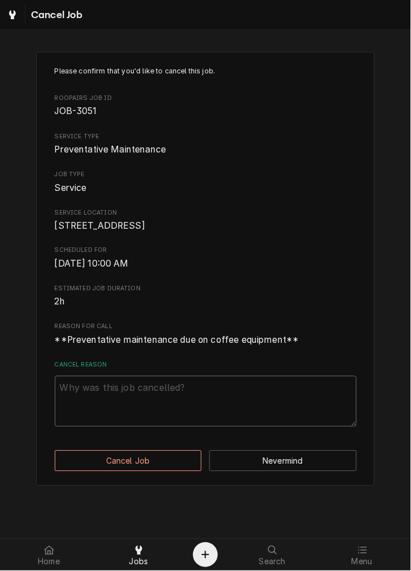
click at [242, 405] on textarea "Cancel Reason" at bounding box center [206, 401] width 302 height 51
paste textarea "Clearing"
type textarea "x"
type textarea "Clearing"
click at [172, 472] on button "Cancel Job" at bounding box center [129, 461] width 148 height 21
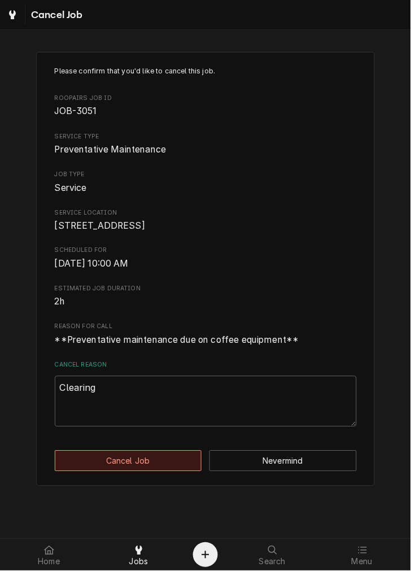
type textarea "x"
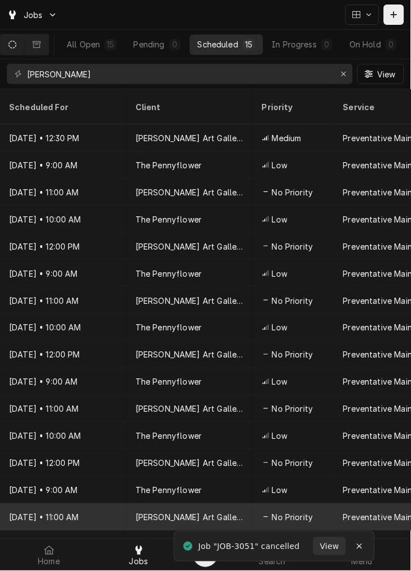
click at [232, 512] on div "[PERSON_NAME] Art Gallery and Coffee Shop" at bounding box center [190, 518] width 109 height 12
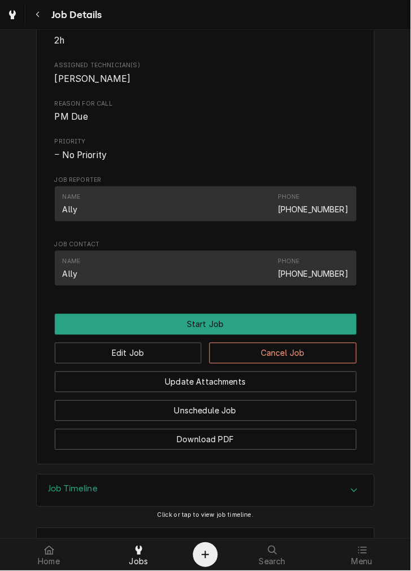
scroll to position [488, 0]
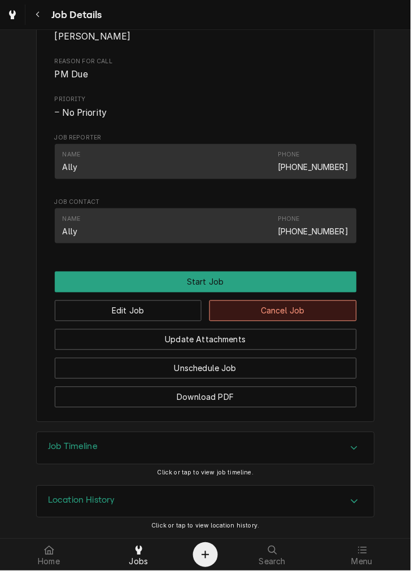
click at [273, 307] on button "Cancel Job" at bounding box center [284, 311] width 148 height 21
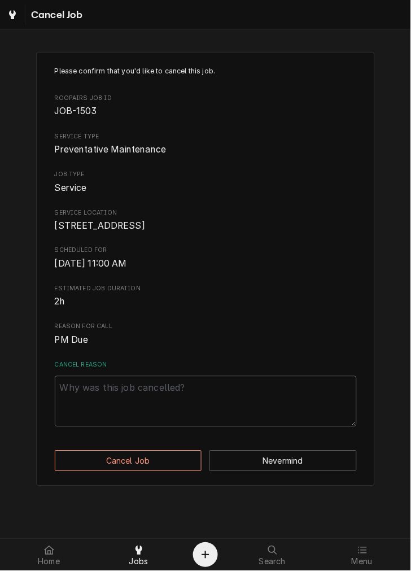
click at [232, 422] on textarea "Cancel Reason" at bounding box center [206, 401] width 302 height 51
paste textarea "Clearing"
type textarea "x"
type textarea "Clearing"
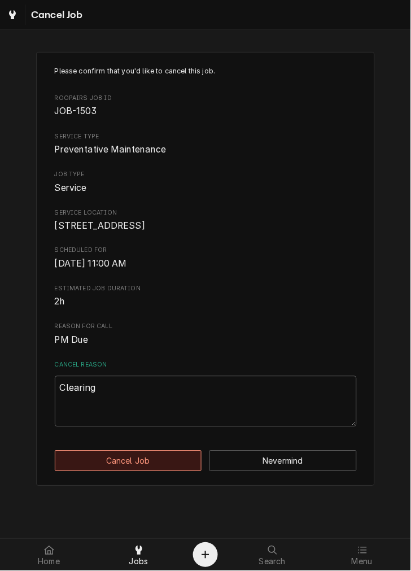
click at [176, 472] on button "Cancel Job" at bounding box center [129, 461] width 148 height 21
type textarea "x"
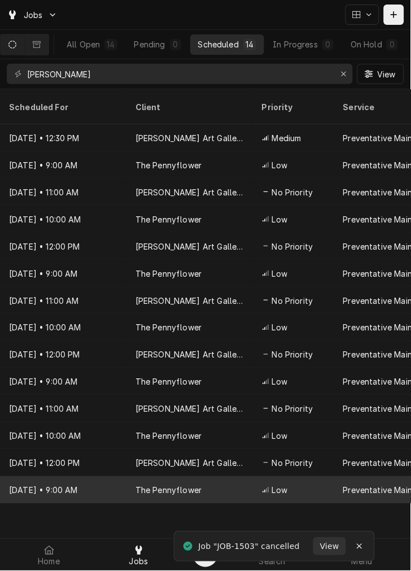
click at [227, 477] on div "The Pennyflower" at bounding box center [190, 490] width 127 height 27
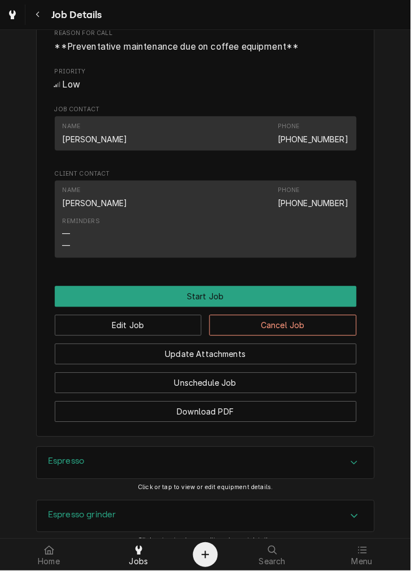
scroll to position [676, 0]
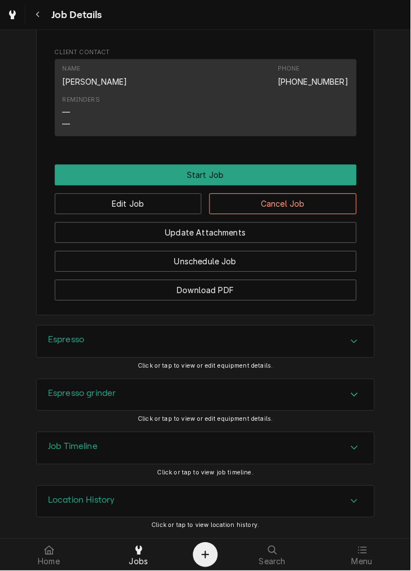
click at [319, 205] on button "Cancel Job" at bounding box center [284, 204] width 148 height 21
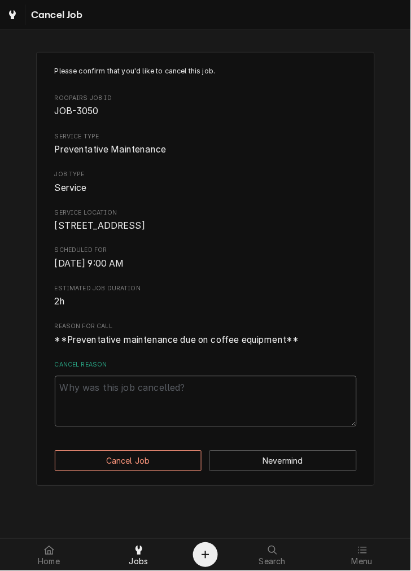
click at [228, 402] on textarea "Cancel Reason" at bounding box center [206, 401] width 302 height 51
paste textarea "Clearing"
type textarea "x"
type textarea "Clearing"
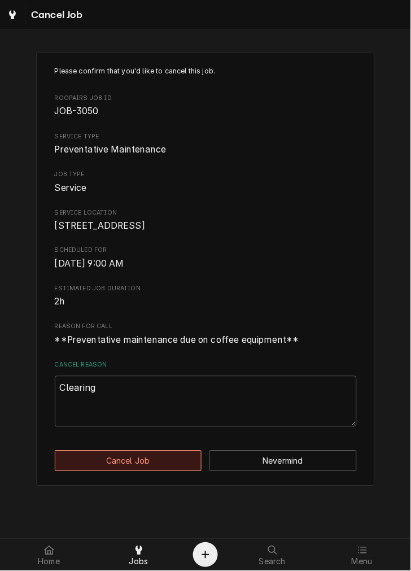
click at [177, 472] on button "Cancel Job" at bounding box center [129, 461] width 148 height 21
type textarea "x"
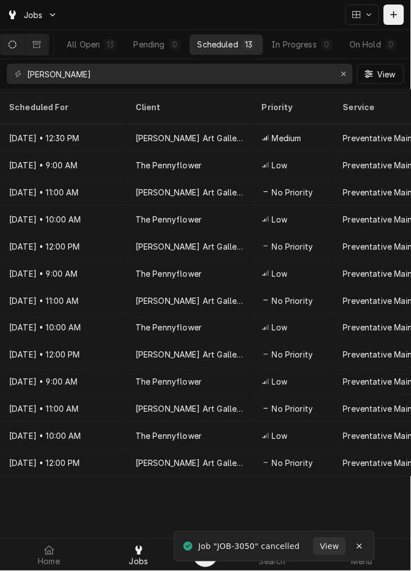
click at [214, 458] on div "[PERSON_NAME] Art Gallery and Coffee Shop" at bounding box center [190, 464] width 109 height 12
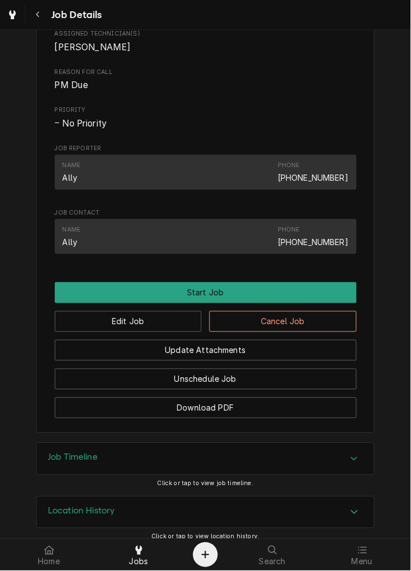
scroll to position [463, 0]
click at [276, 333] on button "Cancel Job" at bounding box center [284, 322] width 148 height 21
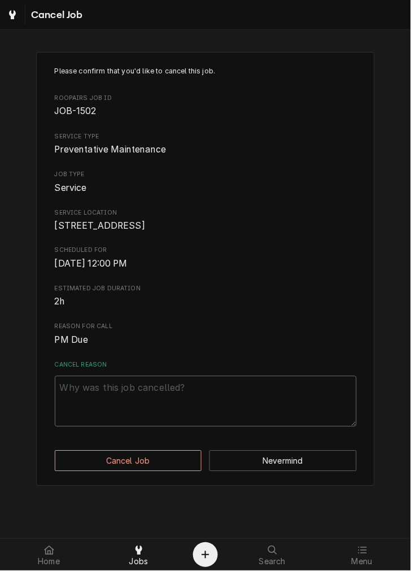
click at [241, 427] on textarea "Cancel Reason" at bounding box center [206, 401] width 302 height 51
paste textarea "Clearing"
type textarea "x"
type textarea "Clearing"
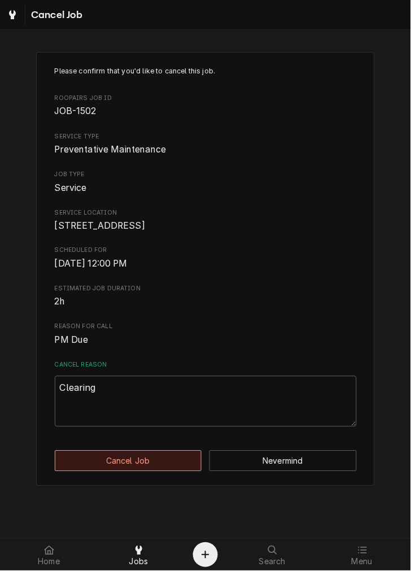
click at [171, 472] on button "Cancel Job" at bounding box center [129, 461] width 148 height 21
type textarea "x"
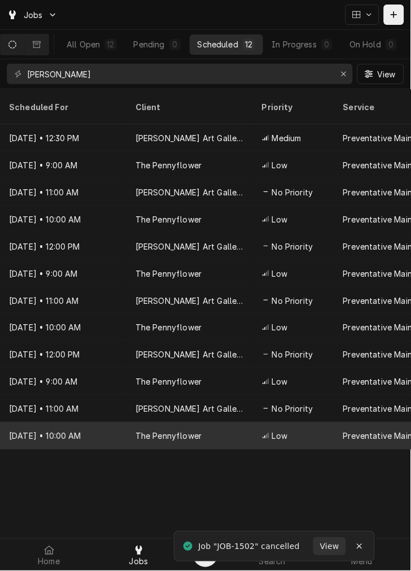
click at [246, 424] on div "The Pennyflower" at bounding box center [190, 436] width 127 height 27
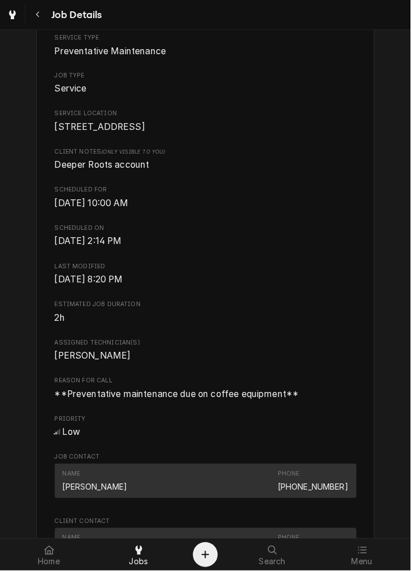
scroll to position [515, 0]
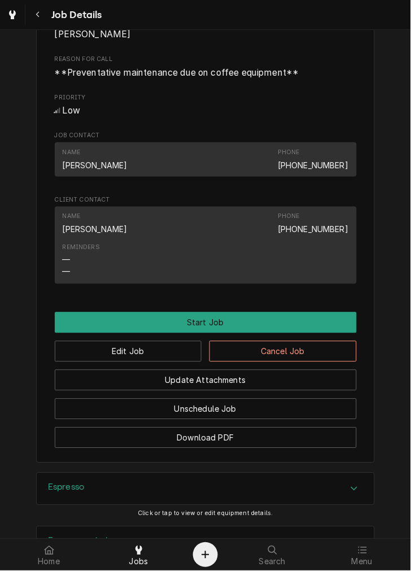
click at [266, 362] on button "Cancel Job" at bounding box center [284, 351] width 148 height 21
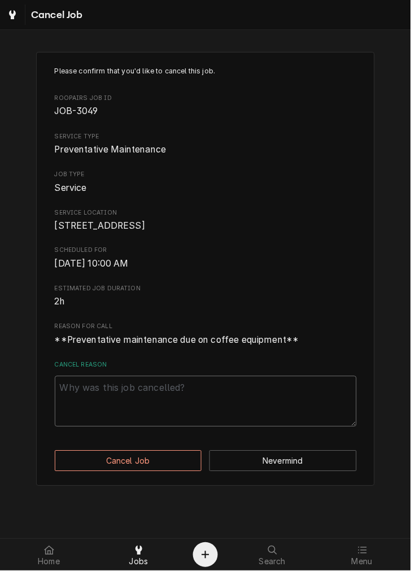
click at [247, 406] on textarea "Cancel Reason" at bounding box center [206, 401] width 302 height 51
click at [244, 405] on textarea "Cancel Reason" at bounding box center [206, 401] width 302 height 51
paste textarea "Clearing"
type textarea "x"
type textarea "Clearing"
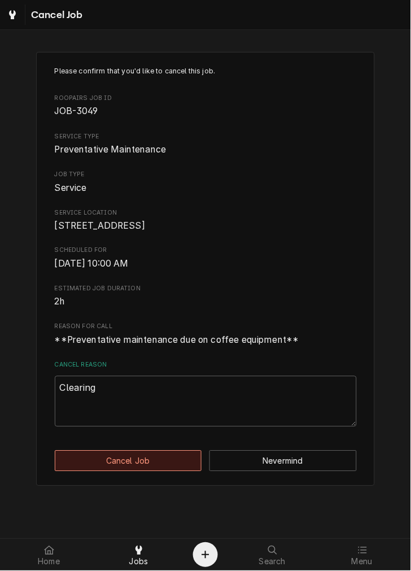
click at [174, 471] on button "Cancel Job" at bounding box center [129, 461] width 148 height 21
type textarea "x"
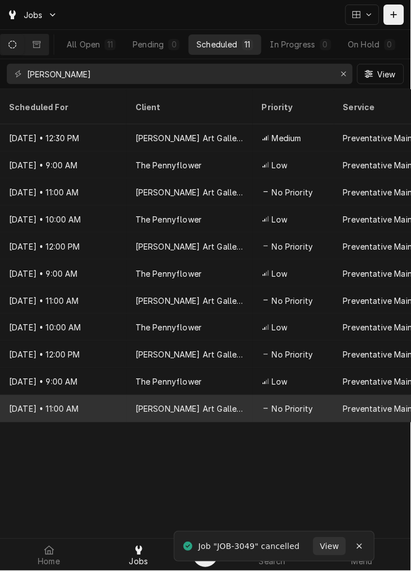
click at [240, 404] on div "[PERSON_NAME] Art Gallery and Coffee Shop" at bounding box center [190, 410] width 109 height 12
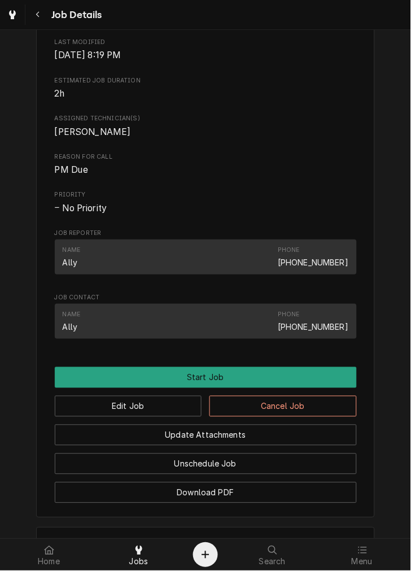
scroll to position [488, 0]
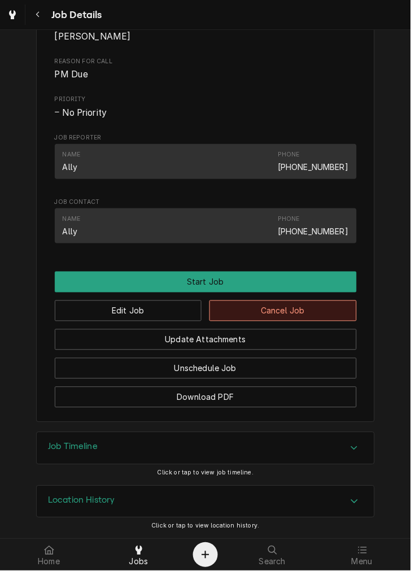
click at [301, 312] on button "Cancel Job" at bounding box center [284, 311] width 148 height 21
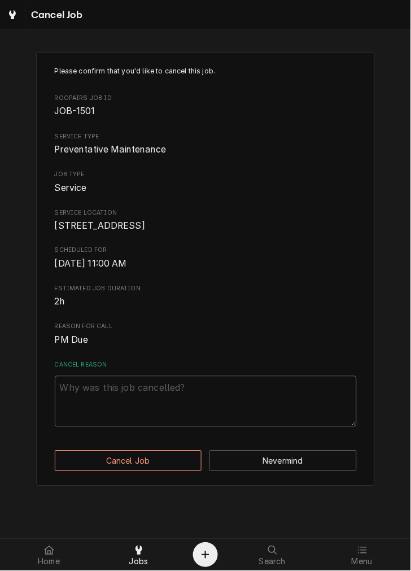
click at [268, 416] on textarea "Cancel Reason" at bounding box center [206, 401] width 302 height 51
paste textarea "Clearing"
type textarea "x"
type textarea "Clearing"
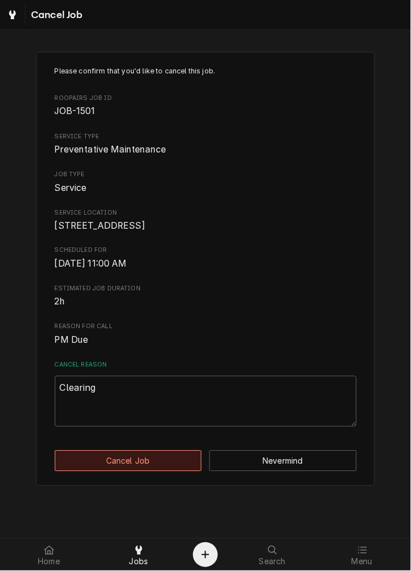
click at [174, 472] on button "Cancel Job" at bounding box center [129, 461] width 148 height 21
type textarea "x"
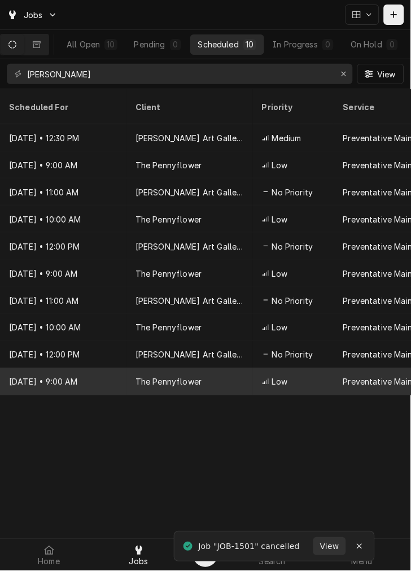
click at [268, 379] on icon "Dynamic Content Wrapper" at bounding box center [266, 382] width 7 height 6
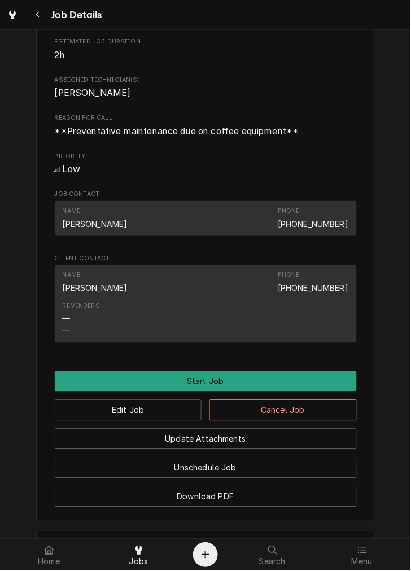
scroll to position [457, 0]
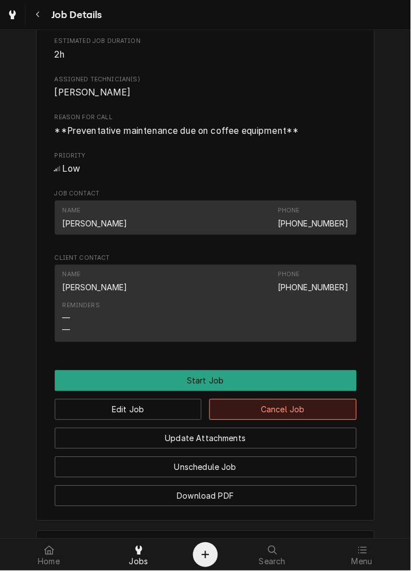
click at [271, 420] on button "Cancel Job" at bounding box center [284, 410] width 148 height 21
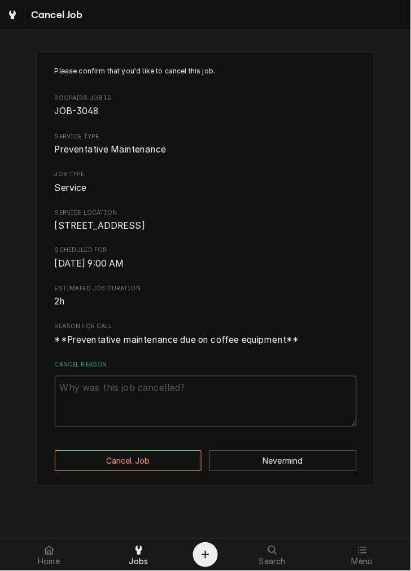
click at [271, 420] on textarea "Cancel Reason" at bounding box center [206, 401] width 302 height 51
type textarea "x"
type textarea "v"
type textarea "x"
paste textarea "Clearing"
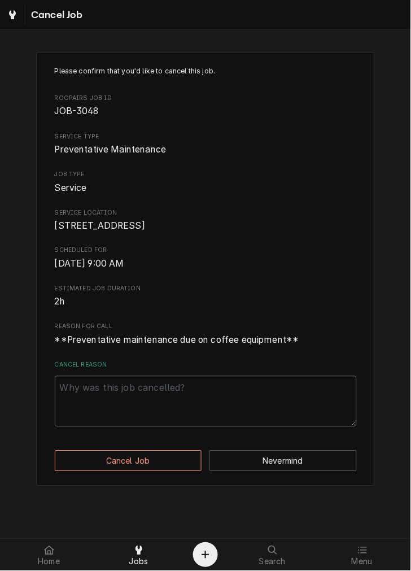
type textarea "x"
type textarea "Clearing"
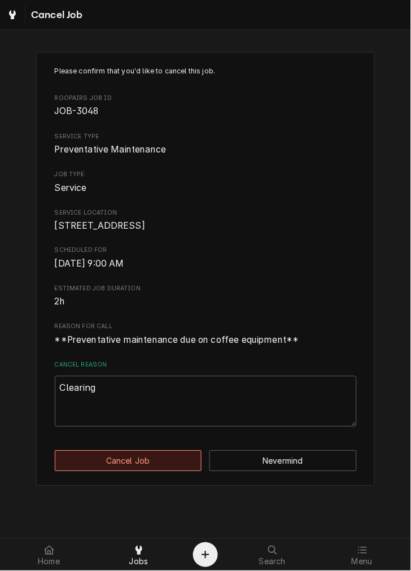
click at [141, 466] on button "Cancel Job" at bounding box center [129, 461] width 148 height 21
type textarea "x"
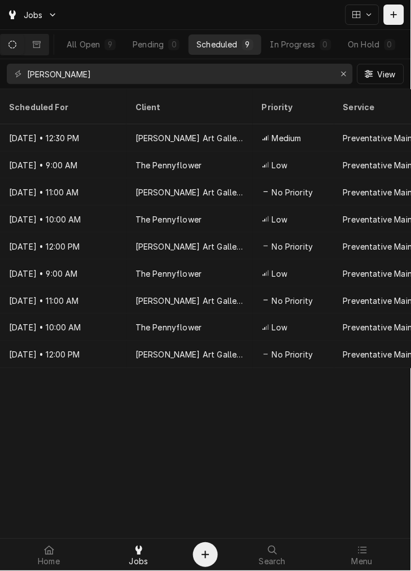
scroll to position [0, 116]
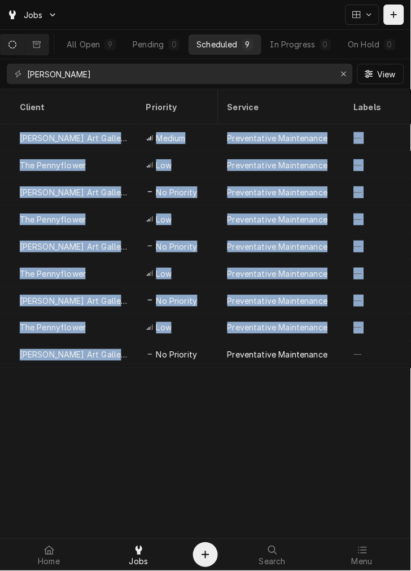
drag, startPoint x: 128, startPoint y: 341, endPoint x: 83, endPoint y: 362, distance: 49.5
click at [83, 362] on table "Scheduled For Client Priority Service Labels Location Address Techs Last Modifi…" at bounding box center [205, 228] width 411 height 279
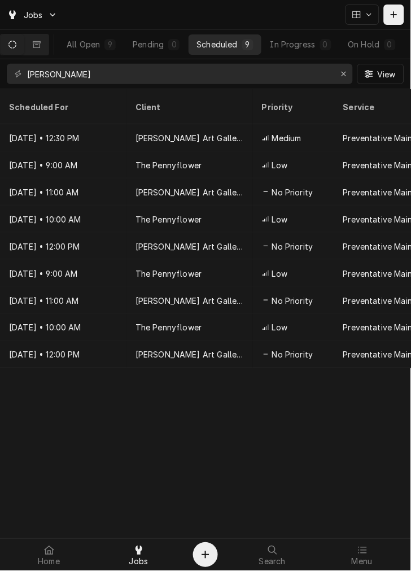
click at [188, 419] on div "Scheduled For Client Priority Service Labels Location Address Techs Last Modifi…" at bounding box center [205, 330] width 411 height 482
click at [345, 75] on icon "Erase input" at bounding box center [344, 74] width 6 height 8
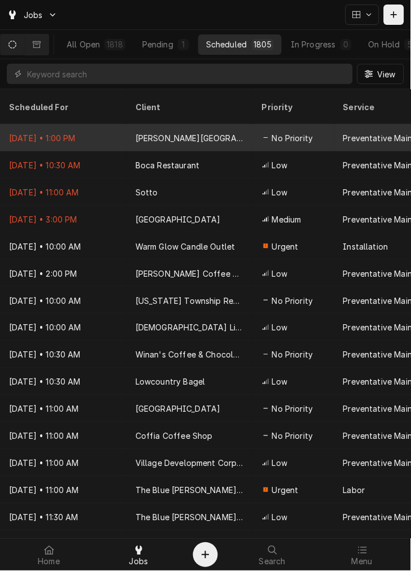
click at [174, 131] on div "[PERSON_NAME][GEOGRAPHIC_DATA]" at bounding box center [190, 137] width 127 height 27
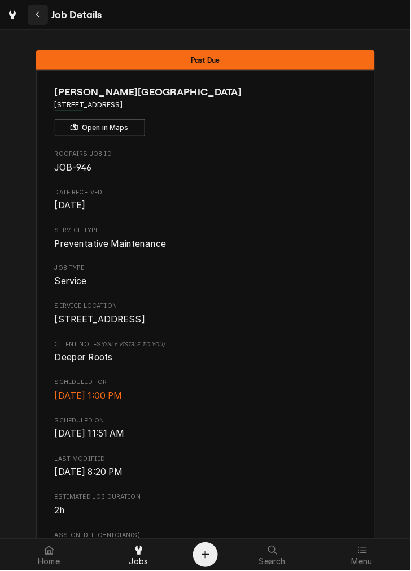
click at [42, 6] on button "Navigate back" at bounding box center [38, 15] width 20 height 20
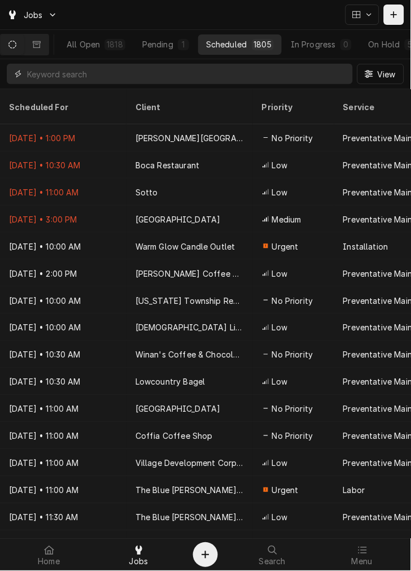
click at [146, 68] on input "Dynamic Content Wrapper" at bounding box center [187, 74] width 320 height 20
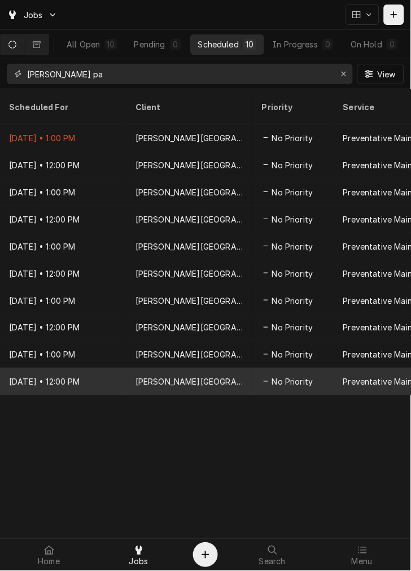
type input "[PERSON_NAME] pa"
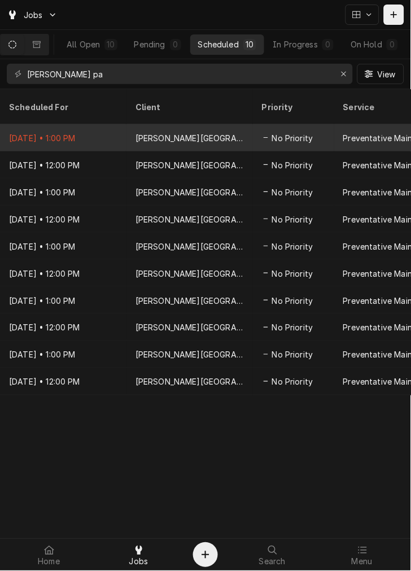
drag, startPoint x: 7, startPoint y: 357, endPoint x: 127, endPoint y: 128, distance: 257.9
click at [127, 128] on div "[PERSON_NAME][GEOGRAPHIC_DATA]" at bounding box center [190, 137] width 127 height 27
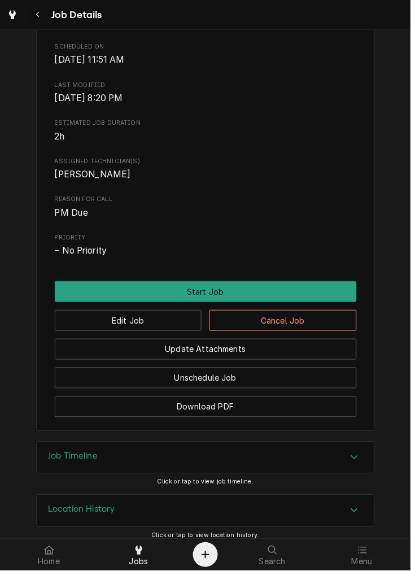
scroll to position [379, 0]
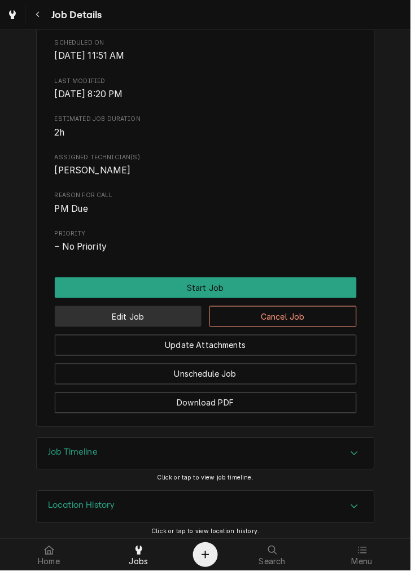
click at [149, 327] on button "Edit Job" at bounding box center [129, 316] width 148 height 21
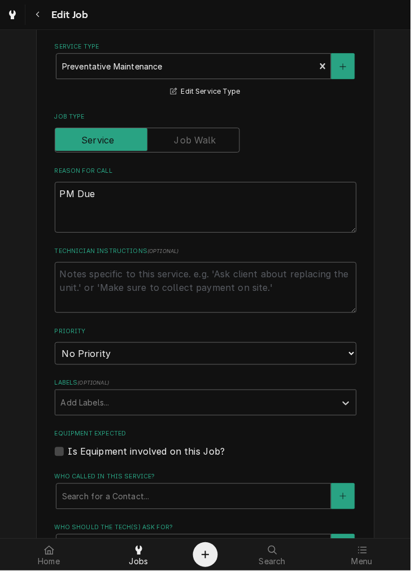
scroll to position [366, 0]
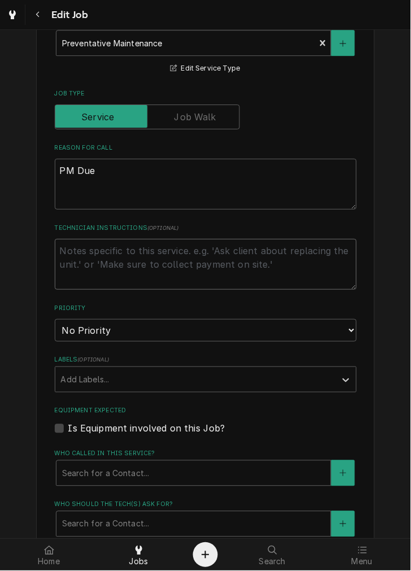
click at [176, 265] on textarea "Technician Instructions ( optional )" at bounding box center [206, 264] width 302 height 51
type textarea "x"
type textarea "d"
type textarea "x"
type textarea "du"
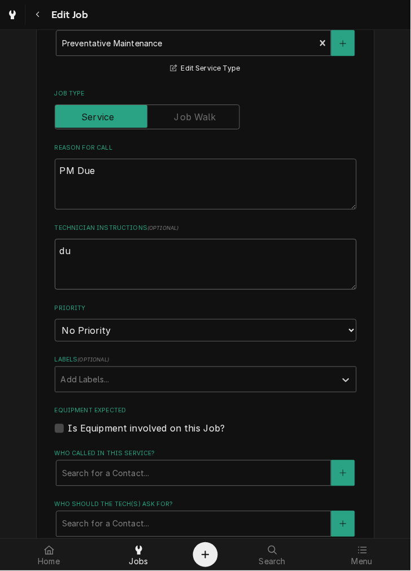
type textarea "x"
type textarea "du"
type textarea "x"
type textarea "du"
type textarea "x"
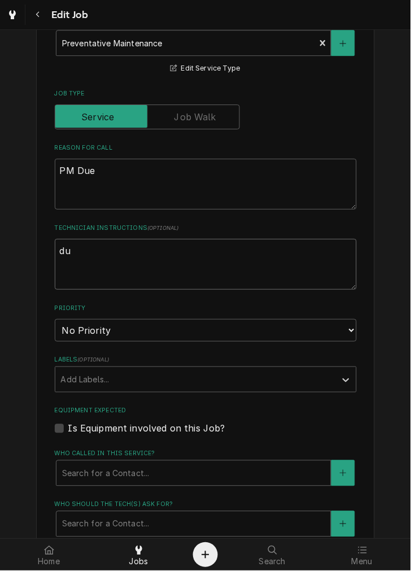
type textarea "due"
type textarea "x"
type textarea "due"
type textarea "x"
type textarea "due N"
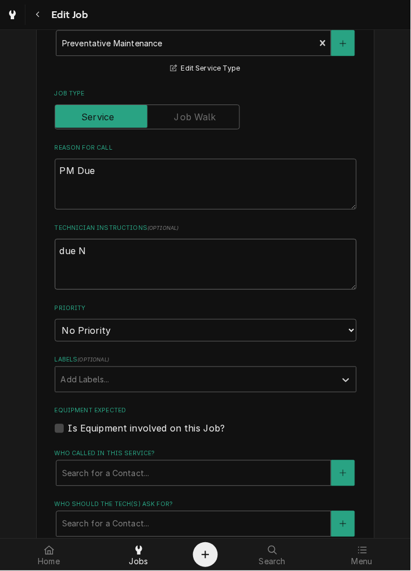
type textarea "x"
type textarea "due No"
type textarea "x"
type textarea "due Nov"
type textarea "x"
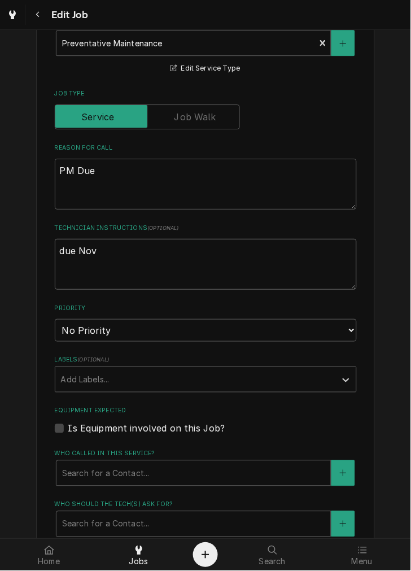
type textarea "due Nov"
type textarea "x"
type textarea "due Nov 2"
type textarea "x"
type textarea "due Nov 21"
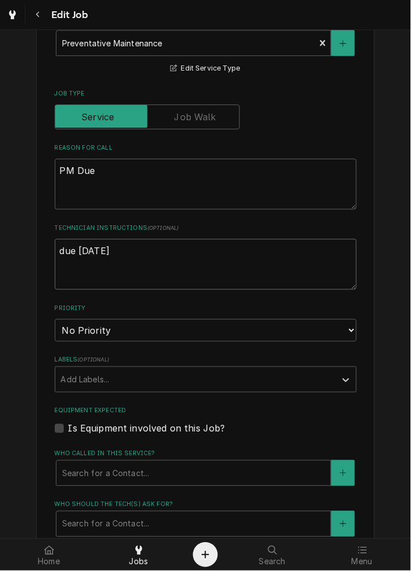
type textarea "x"
type textarea "due Nov 21."
type textarea "x"
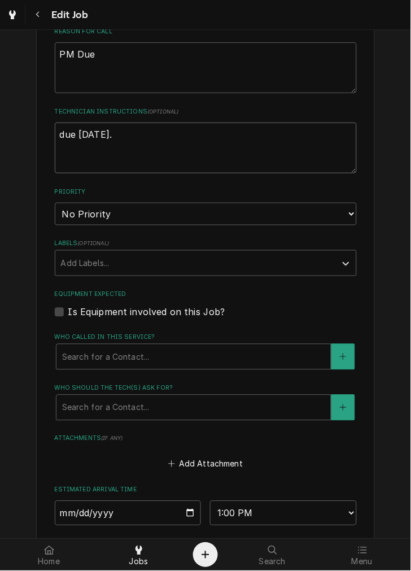
scroll to position [642, 0]
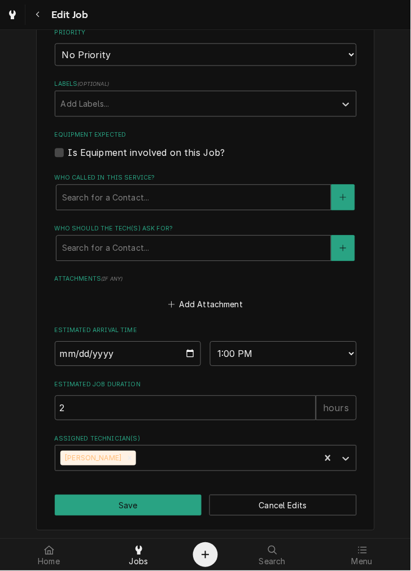
type textarea "due Nov 21."
click at [189, 353] on input "2025-09-07" at bounding box center [128, 354] width 147 height 25
type textarea "x"
type input "2025-10-07"
type textarea "x"
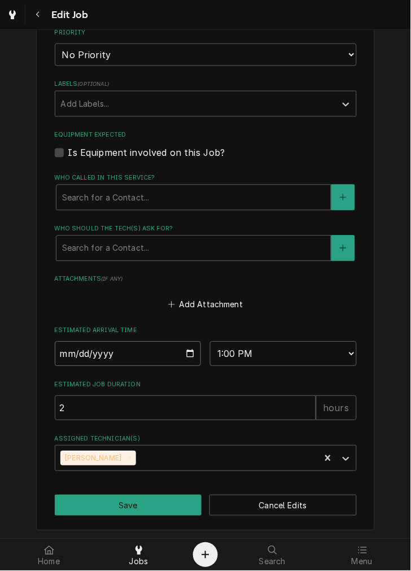
type input "2025-11-07"
type textarea "x"
type input "2025-11-21"
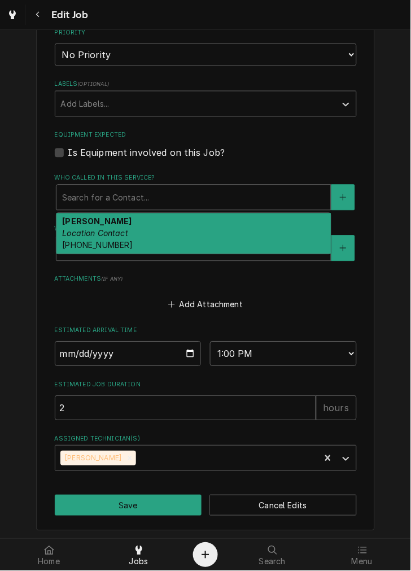
click at [162, 236] on div "Peter Location Contact (937) 750-7788" at bounding box center [194, 234] width 275 height 41
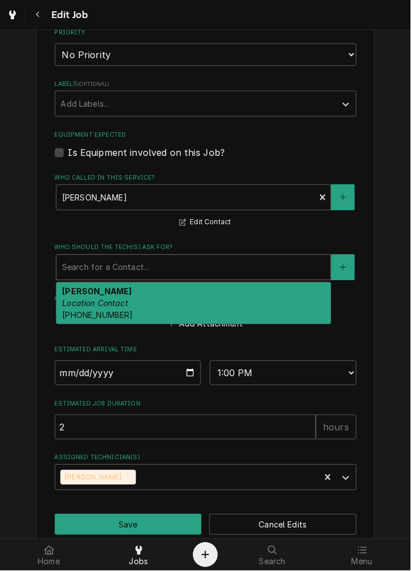
click at [155, 309] on div "Peter Location Contact (937) 750-7788" at bounding box center [194, 303] width 275 height 41
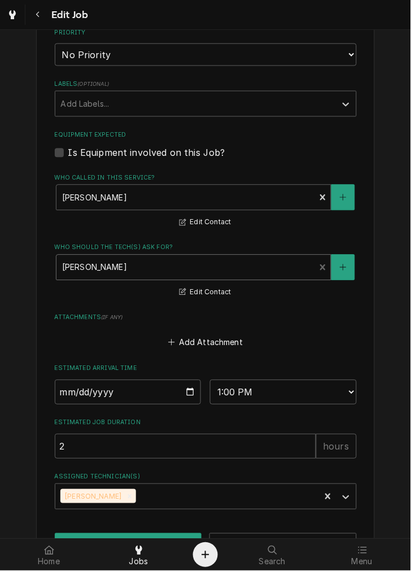
scroll to position [680, 0]
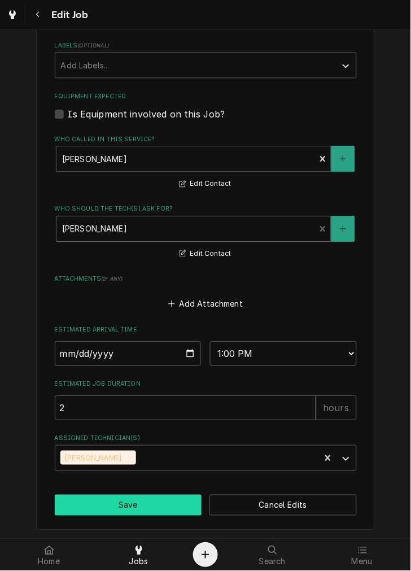
click at [136, 510] on button "Save" at bounding box center [129, 506] width 148 height 21
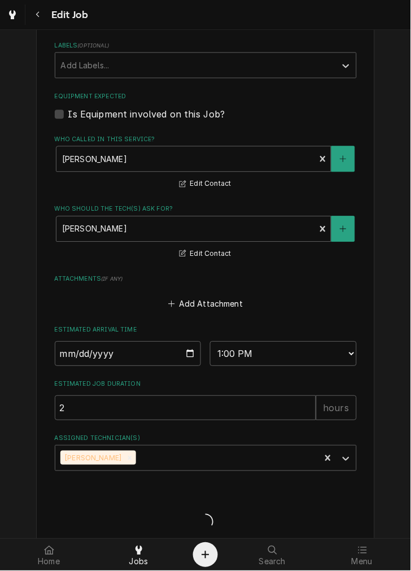
type textarea "x"
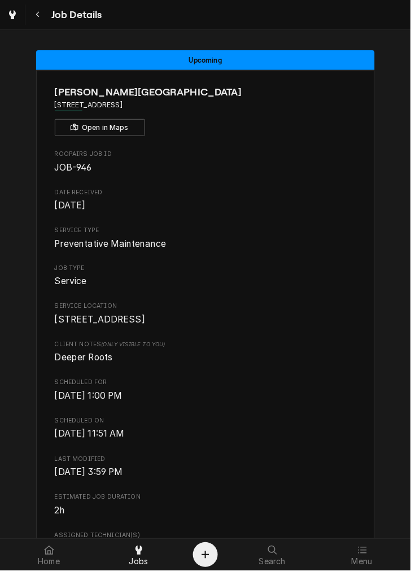
click at [38, 7] on button "Navigate back" at bounding box center [38, 15] width 20 height 20
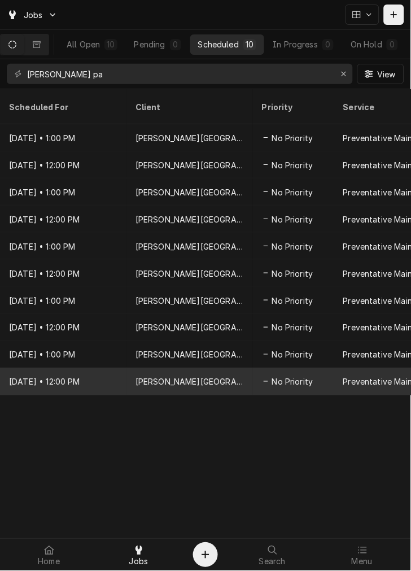
click at [171, 368] on div "[PERSON_NAME][GEOGRAPHIC_DATA]" at bounding box center [190, 381] width 127 height 27
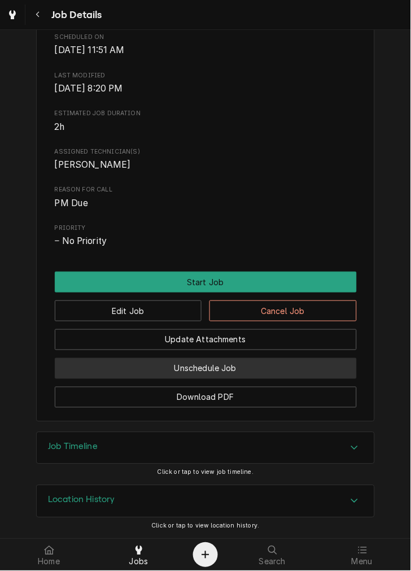
click at [233, 359] on button "Unschedule Job" at bounding box center [206, 368] width 302 height 21
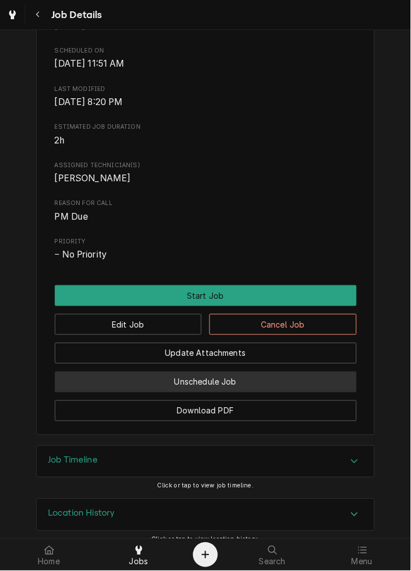
scroll to position [358, 0]
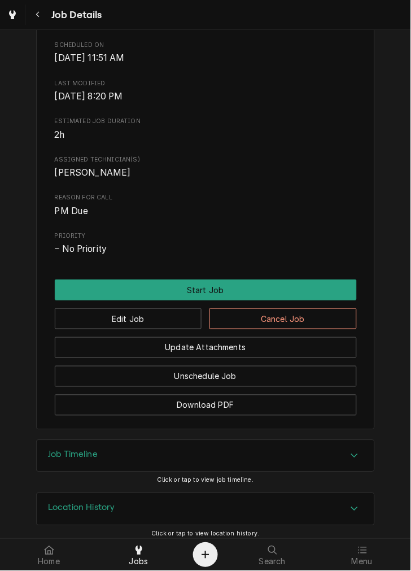
scroll to position [374, 0]
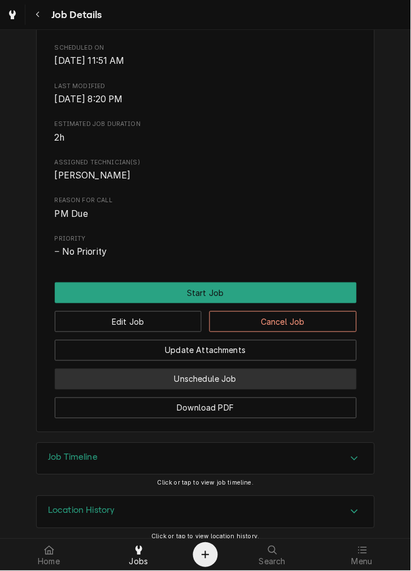
click at [267, 390] on button "Unschedule Job" at bounding box center [206, 379] width 302 height 21
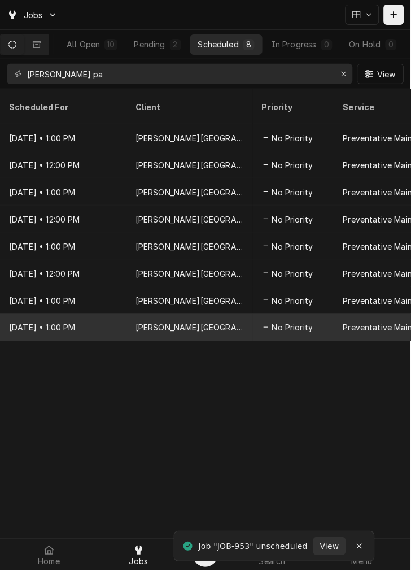
click at [268, 314] on div "No Priority" at bounding box center [293, 327] width 81 height 27
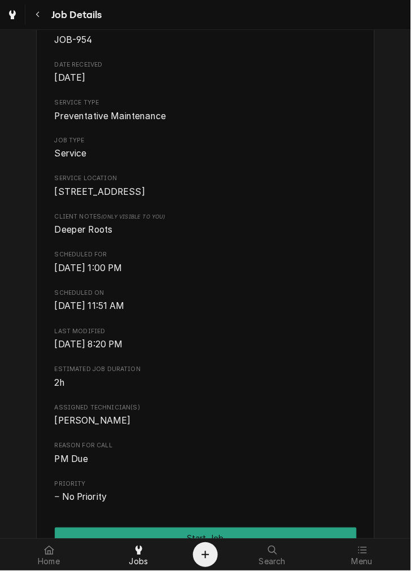
scroll to position [398, 0]
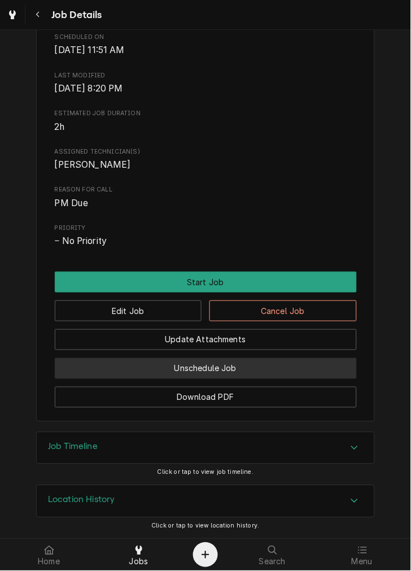
click at [263, 371] on button "Unschedule Job" at bounding box center [206, 368] width 302 height 21
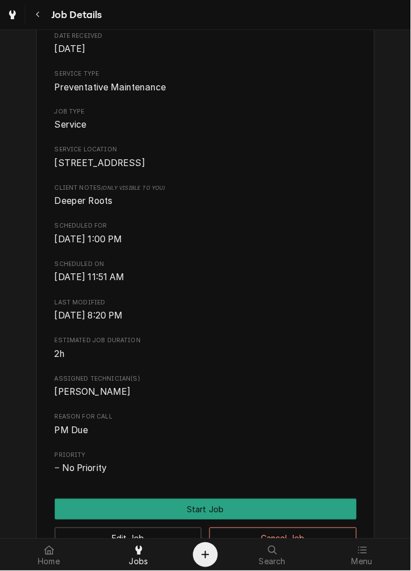
scroll to position [398, 0]
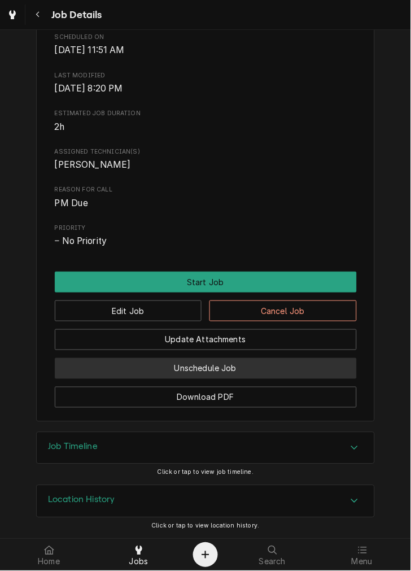
click at [264, 368] on button "Unschedule Job" at bounding box center [206, 368] width 302 height 21
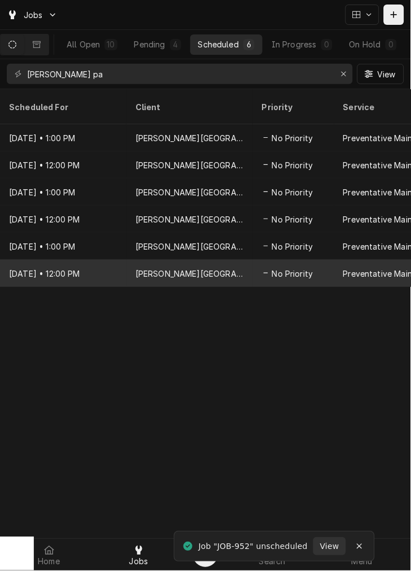
click at [288, 268] on span "No Priority" at bounding box center [292, 274] width 41 height 12
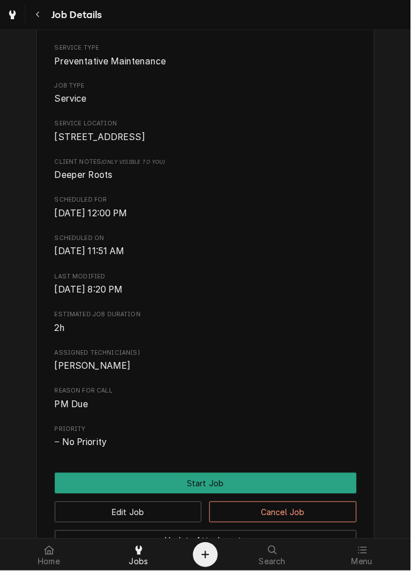
scroll to position [398, 0]
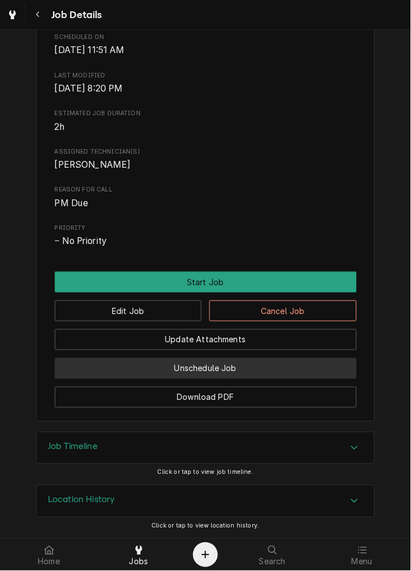
click at [268, 369] on button "Unschedule Job" at bounding box center [206, 368] width 302 height 21
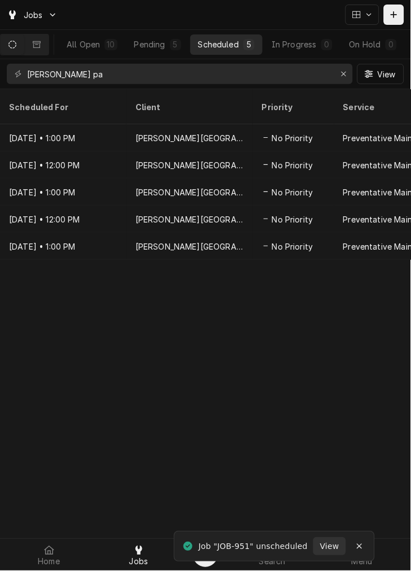
click at [341, 75] on icon "Erase input" at bounding box center [344, 74] width 6 height 8
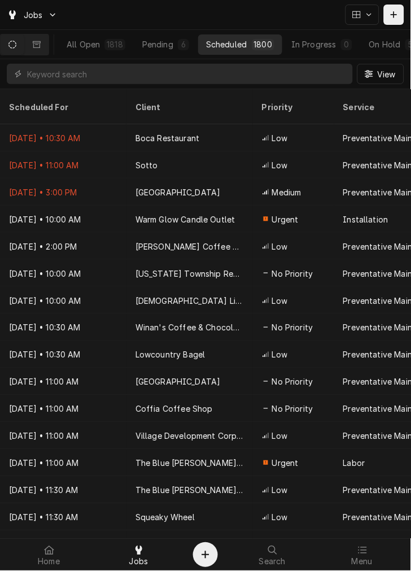
drag, startPoint x: 99, startPoint y: 60, endPoint x: 99, endPoint y: 78, distance: 18.1
click at [99, 78] on div "View" at bounding box center [205, 73] width 411 height 29
click at [99, 78] on input "Dynamic Content Wrapper" at bounding box center [187, 74] width 320 height 20
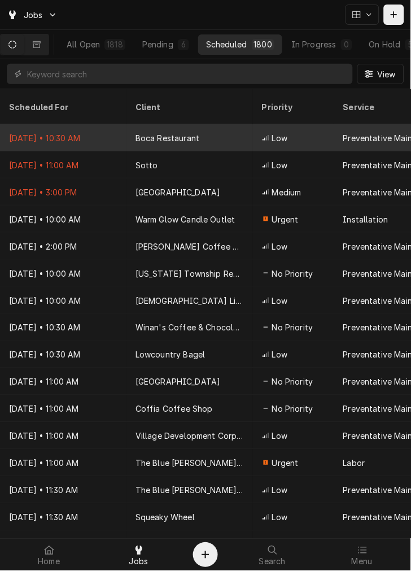
click at [173, 132] on div "Boca Restaurant" at bounding box center [168, 138] width 64 height 12
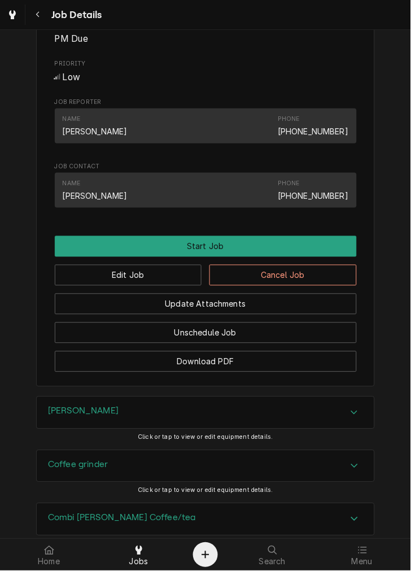
scroll to position [509, 0]
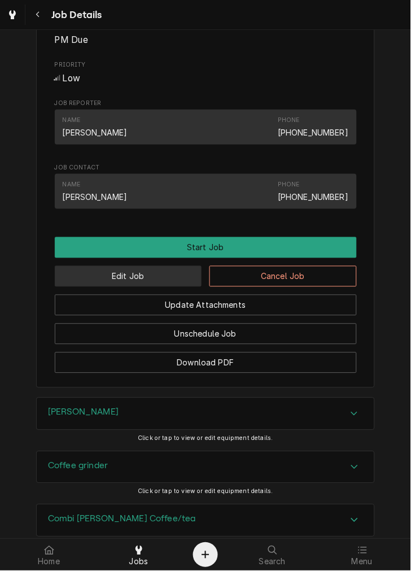
click at [138, 283] on button "Edit Job" at bounding box center [129, 276] width 148 height 21
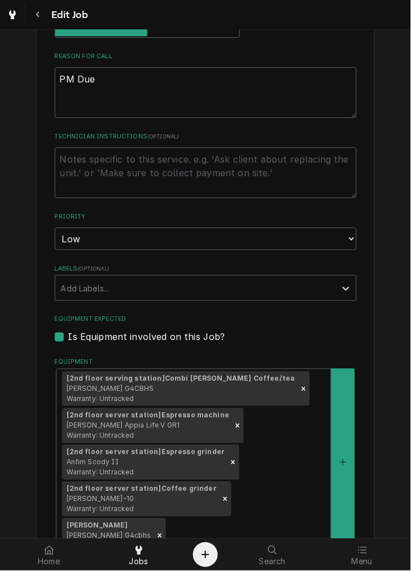
scroll to position [387, 0]
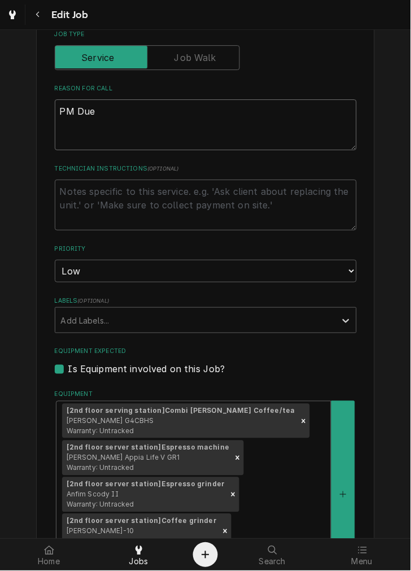
click at [123, 113] on textarea "PM Due" at bounding box center [206, 124] width 302 height 51
click at [159, 187] on textarea "Technician Instructions ( optional )" at bounding box center [206, 205] width 302 height 51
type textarea "x"
type textarea "g"
type textarea "x"
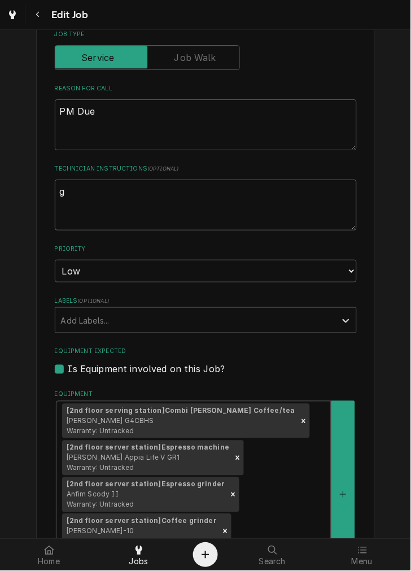
type textarea "ga"
type textarea "x"
type textarea "gask"
type textarea "x"
type textarea "gasket"
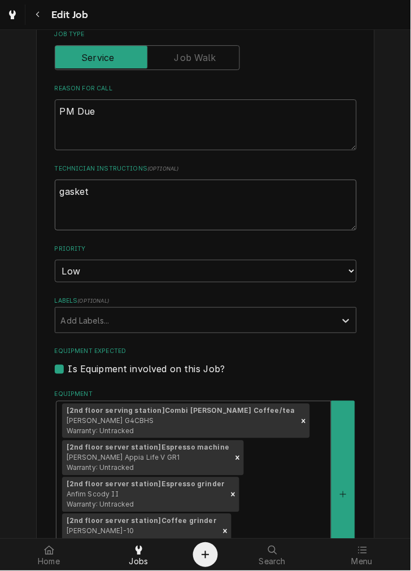
type textarea "x"
type textarea "gaskets"
type textarea "x"
type textarea "gaskets"
type textarea "x"
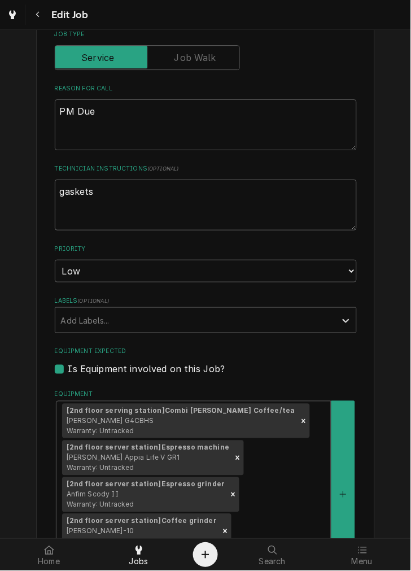
type textarea "gaskets"
click at [118, 193] on textarea "gaskets" at bounding box center [206, 205] width 302 height 51
type textarea "x"
type textarea "gaskets"
type textarea "x"
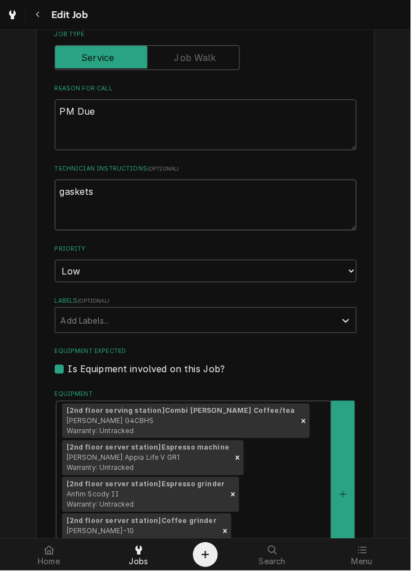
type textarea "gasket"
type textarea "x"
type textarea "gaske"
type textarea "x"
type textarea "gask"
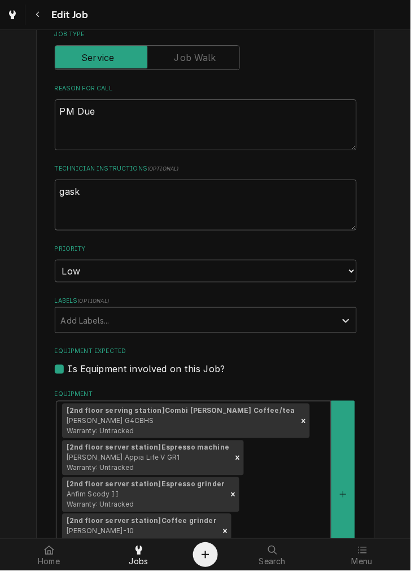
type textarea "x"
type textarea "gas"
type textarea "x"
type textarea "ga"
type textarea "x"
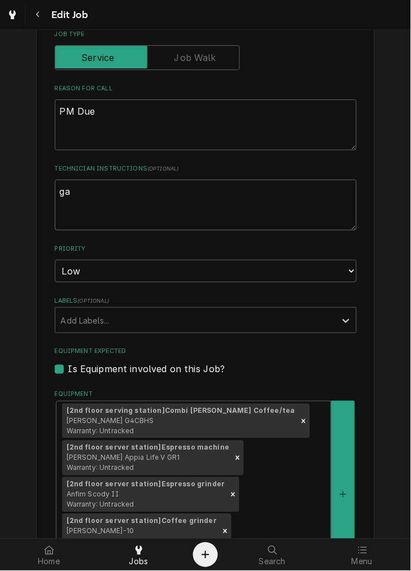
type textarea "g"
type textarea "x"
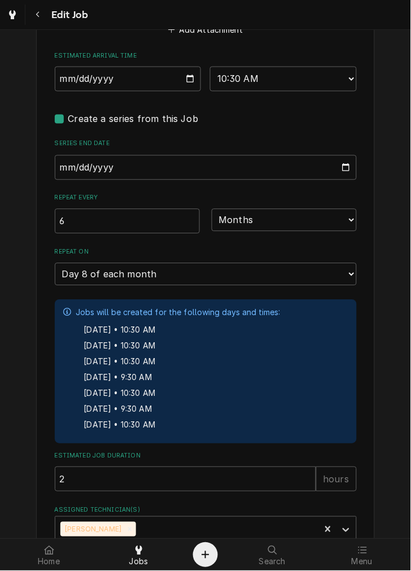
scroll to position [1112, 0]
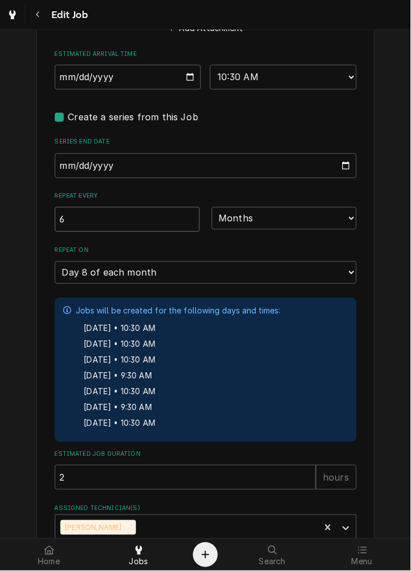
click at [172, 207] on input "6" at bounding box center [127, 219] width 145 height 25
type textarea "x"
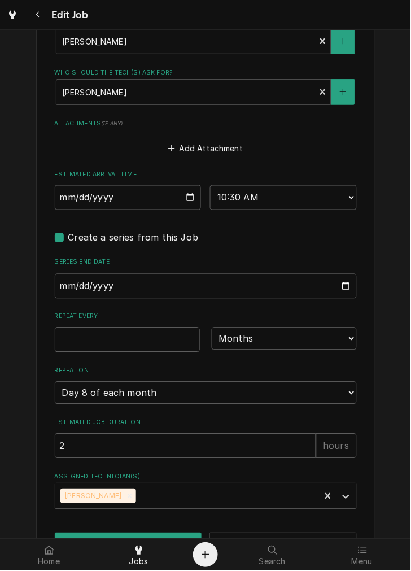
type textarea "x"
type input "1"
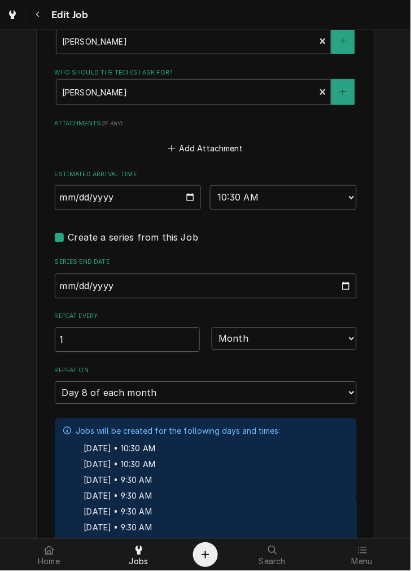
type textarea "x"
type input "1"
click at [274, 328] on select "Day Week Month Year" at bounding box center [284, 339] width 145 height 23
select select "0"
click at [212, 340] on select "Day Week Month Year" at bounding box center [284, 339] width 145 height 23
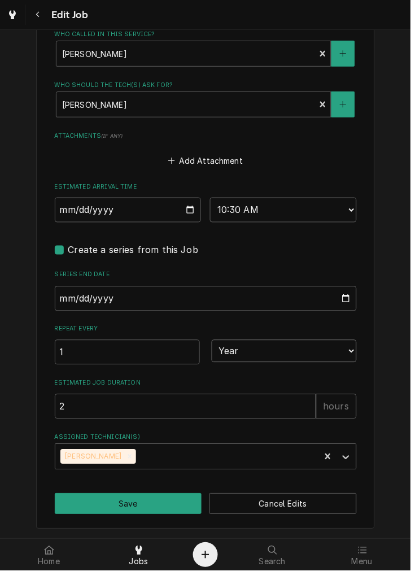
scroll to position [941, 0]
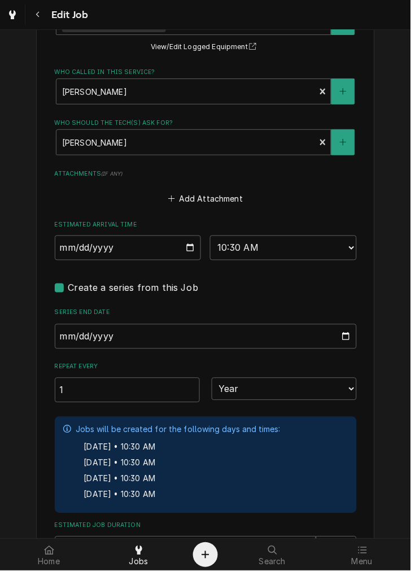
click at [167, 324] on input "2028-10-29" at bounding box center [206, 336] width 302 height 25
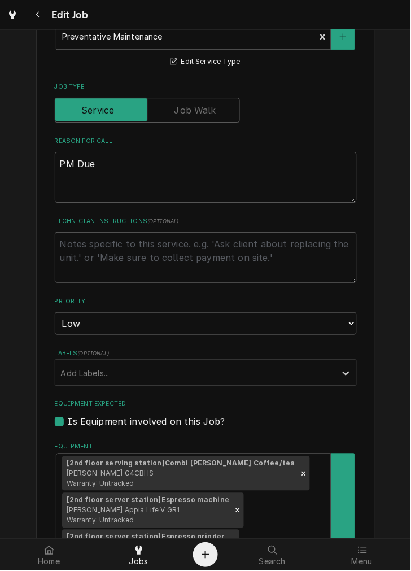
scroll to position [334, 0]
click at [205, 250] on textarea "Technician Instructions ( optional )" at bounding box center [206, 258] width 302 height 51
type textarea "x"
type textarea "d"
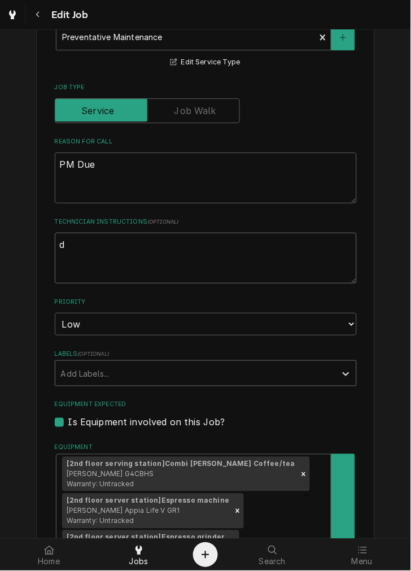
type textarea "x"
type textarea "du"
type textarea "x"
type textarea "due"
type textarea "x"
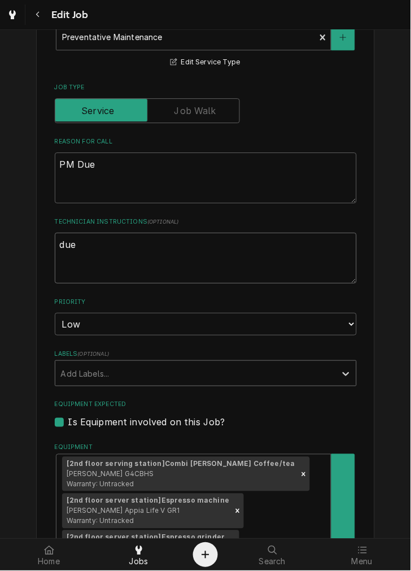
type textarea "due N"
type textarea "x"
type textarea "due No"
type textarea "x"
type textarea "due Nov"
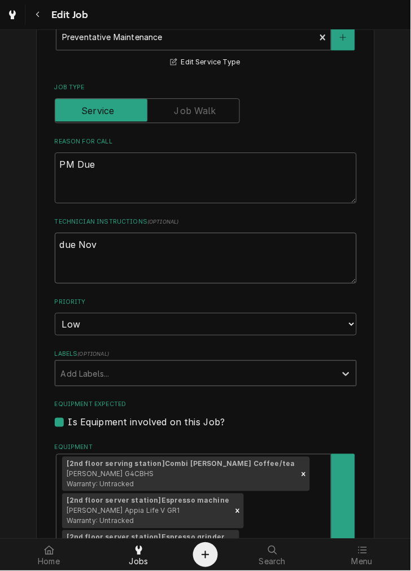
type textarea "x"
type textarea "due Nov"
type textarea "x"
type textarea "due Nov"
type textarea "x"
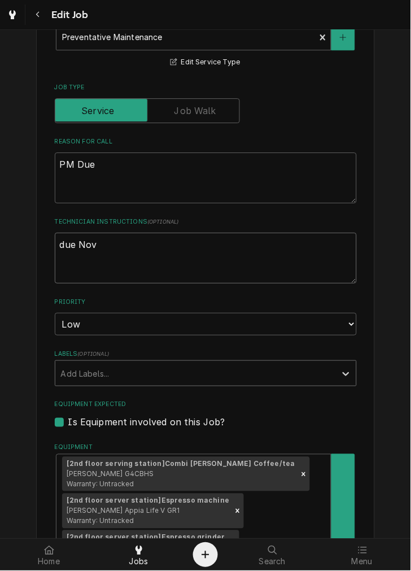
type textarea "due Nov"
type textarea "x"
type textarea "due Nov"
type textarea "x"
type textarea "due No"
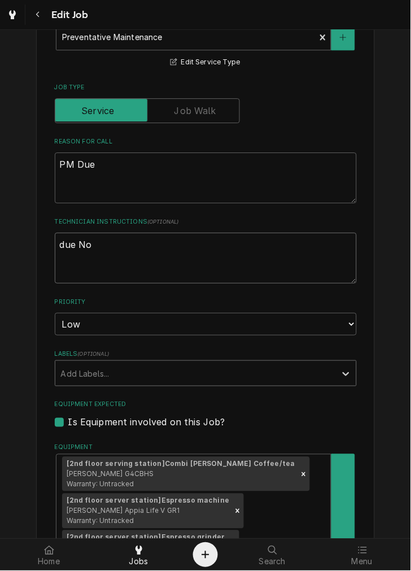
type textarea "x"
type textarea "due N"
type textarea "x"
type textarea "due"
type textarea "x"
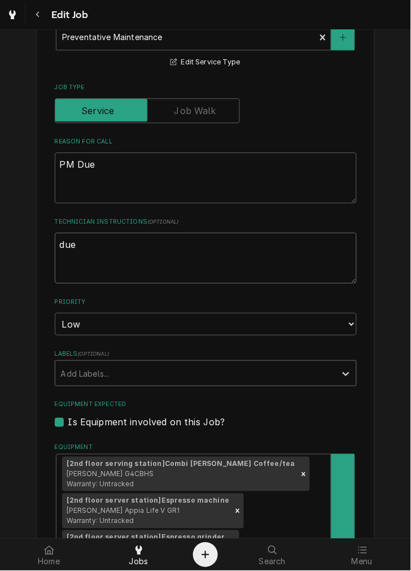
type textarea "due O"
type textarea "x"
type textarea "due Oc"
type textarea "x"
type textarea "due Oct"
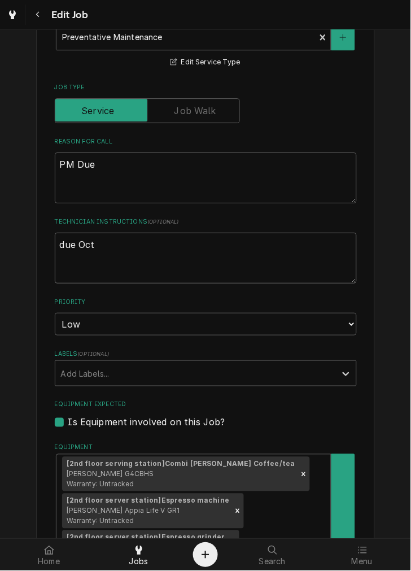
type textarea "x"
type textarea "due Oct"
type textarea "x"
type textarea "due Oct 7"
type textarea "x"
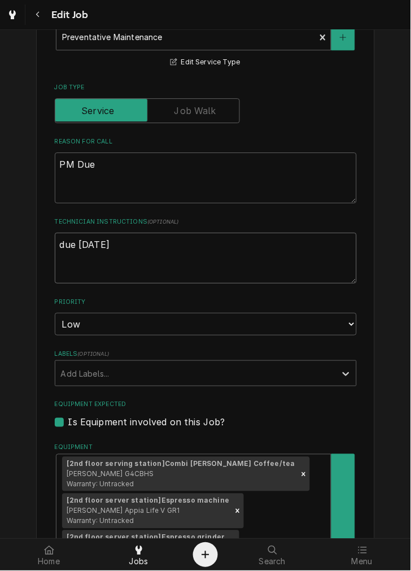
type textarea "due Oct 7t"
type textarea "x"
type textarea "due Oct 7th"
type textarea "x"
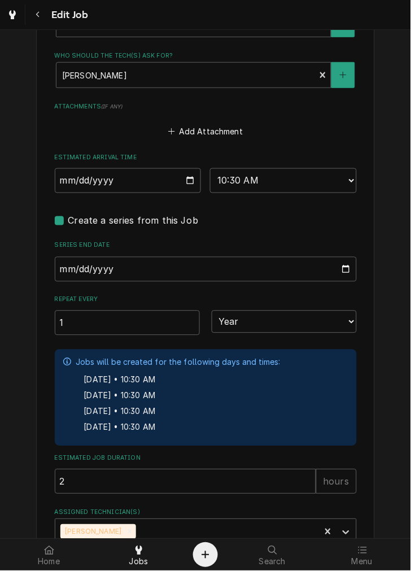
scroll to position [1007, 0]
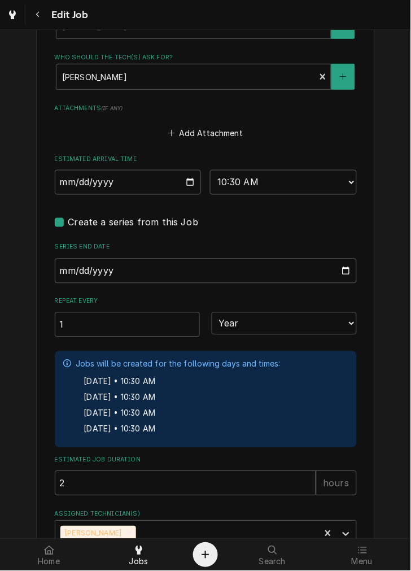
type textarea "due Oct 7th"
click at [184, 170] on input "2025-09-08" at bounding box center [128, 182] width 147 height 25
type input "2025-10-07"
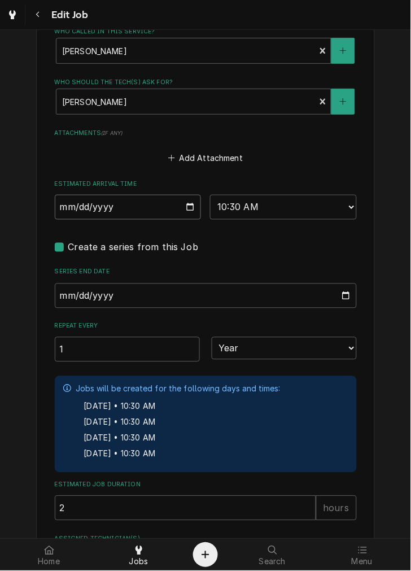
scroll to position [1046, 0]
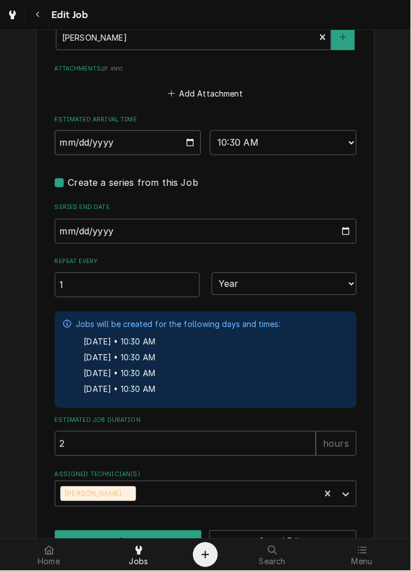
click at [165, 531] on button "Save" at bounding box center [129, 541] width 148 height 21
type textarea "x"
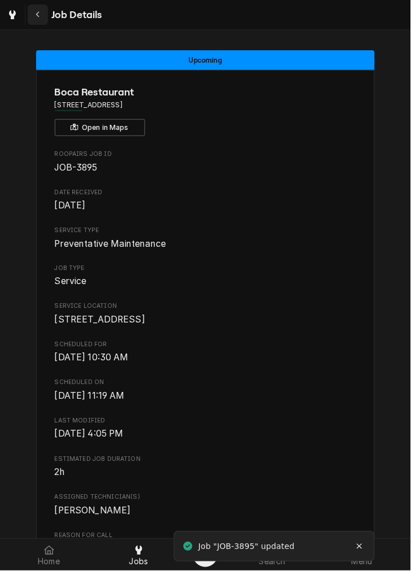
click at [47, 13] on button "Navigate back" at bounding box center [38, 15] width 20 height 20
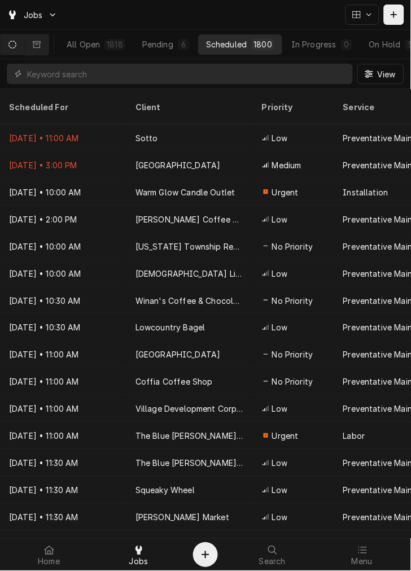
click at [197, 76] on input "Dynamic Content Wrapper" at bounding box center [187, 74] width 320 height 20
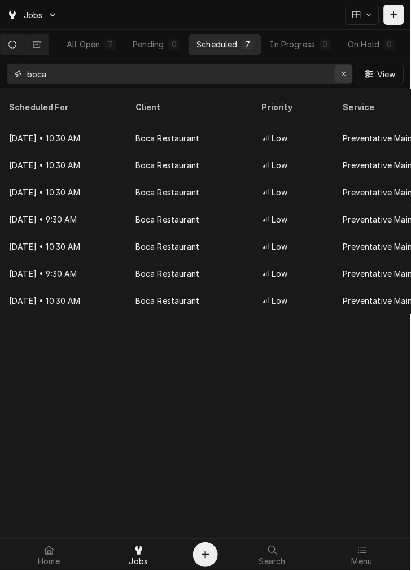
type input "boca"
click at [340, 76] on div "Erase input" at bounding box center [344, 73] width 11 height 11
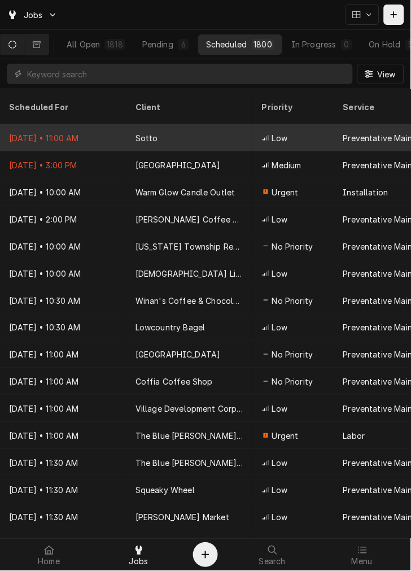
click at [83, 124] on div "Sep 8 • 11:00 AM" at bounding box center [63, 137] width 127 height 27
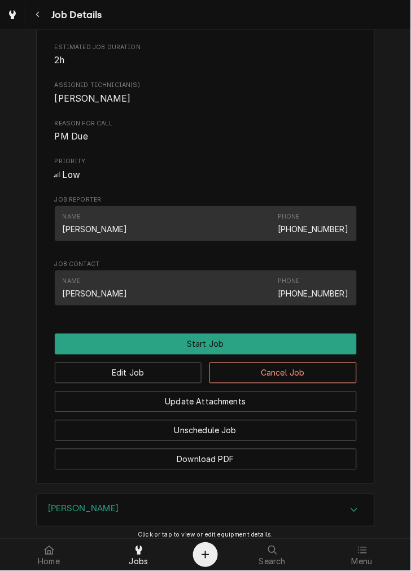
scroll to position [431, 0]
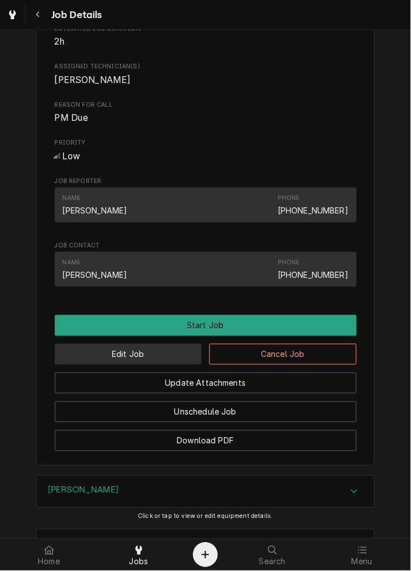
click at [175, 365] on button "Edit Job" at bounding box center [129, 354] width 148 height 21
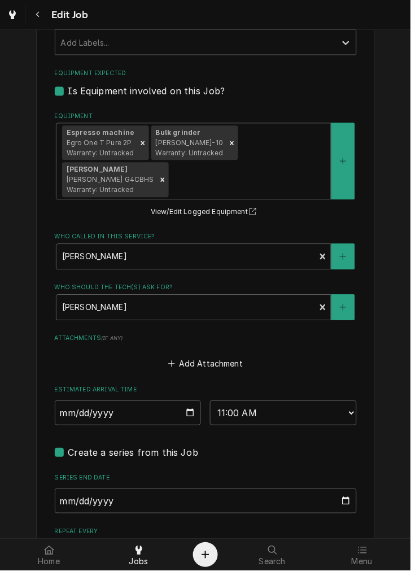
scroll to position [677, 0]
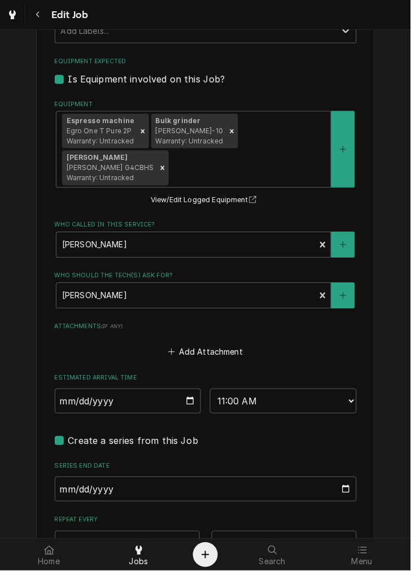
click at [181, 401] on input "[DATE]" at bounding box center [128, 401] width 147 height 25
type textarea "x"
type input "[DATE]"
type textarea "x"
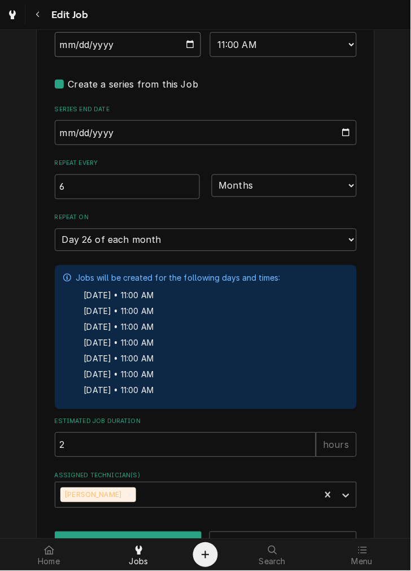
scroll to position [1038, 0]
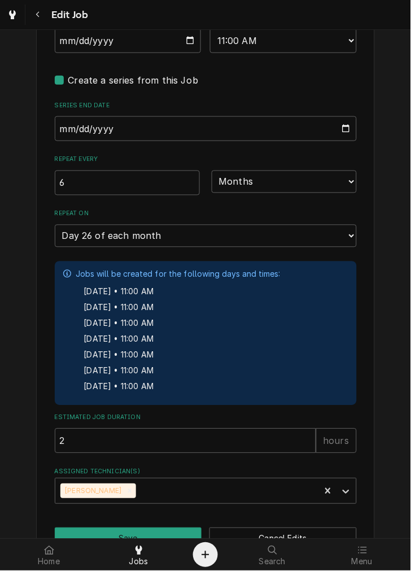
click at [68, 80] on label "Create a series from this Job" at bounding box center [133, 80] width 131 height 14
click at [68, 80] on input "Job Create/Update Form" at bounding box center [219, 85] width 302 height 25
checkbox input "false"
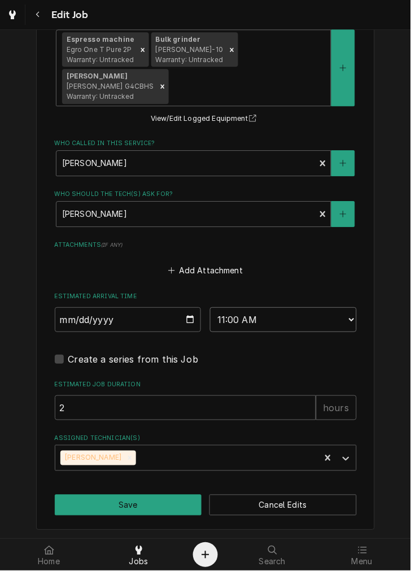
click at [274, 319] on select "AM / PM 6:00 AM 6:15 AM 6:30 AM 6:45 AM 7:00 AM 7:15 AM 7:30 AM 7:45 AM 8:00 AM…" at bounding box center [283, 319] width 147 height 25
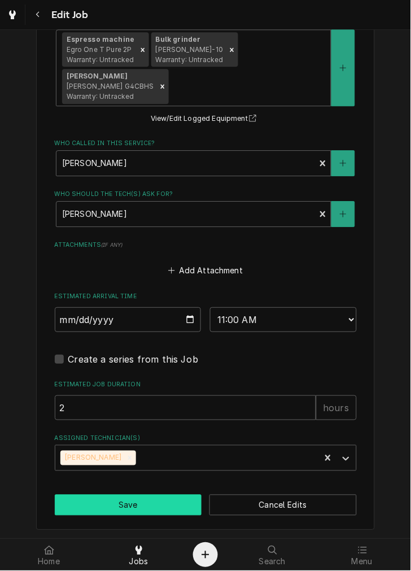
click at [130, 498] on button "Save" at bounding box center [129, 505] width 148 height 21
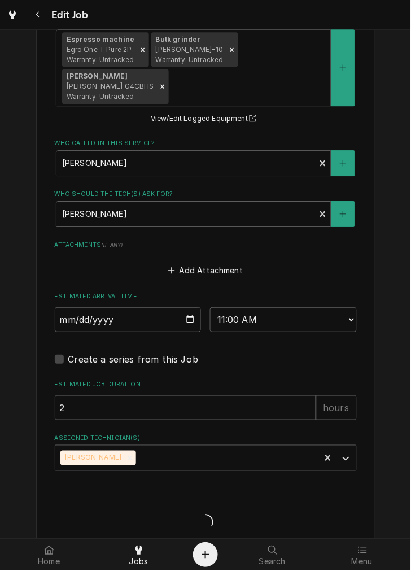
type textarea "x"
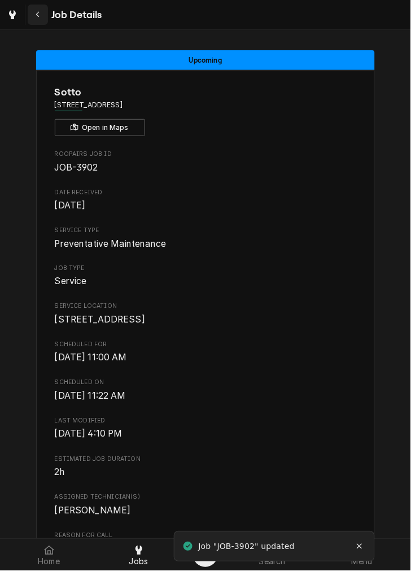
click at [31, 10] on button "Navigate back" at bounding box center [38, 15] width 20 height 20
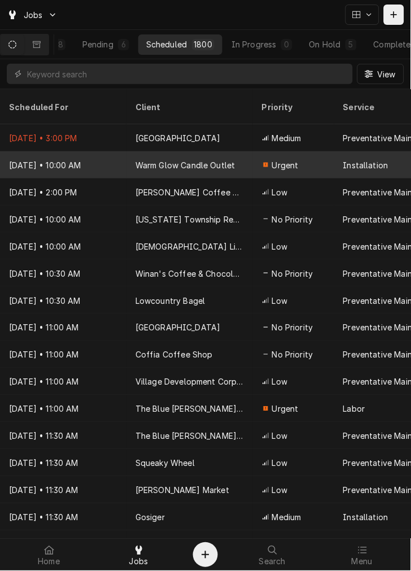
scroll to position [0, 97]
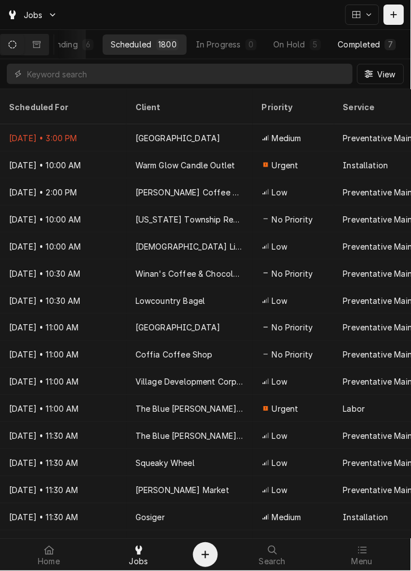
click at [340, 46] on div "Completed" at bounding box center [360, 44] width 42 height 12
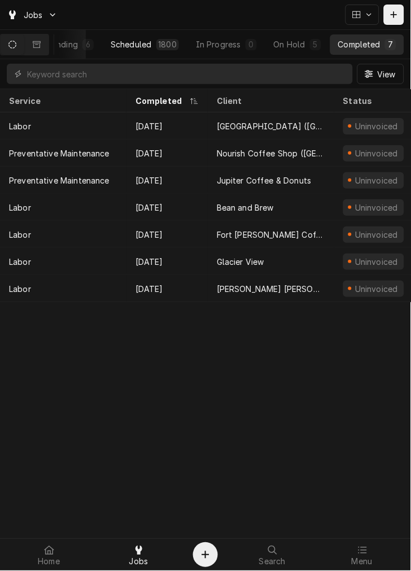
click at [157, 49] on button "Scheduled 1800" at bounding box center [145, 44] width 84 height 20
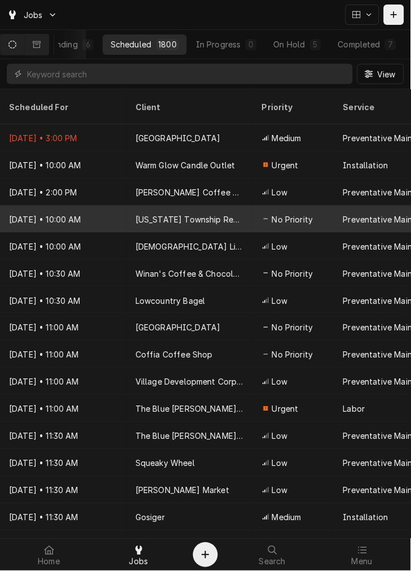
click at [215, 214] on div "Washington Township RecPlex" at bounding box center [190, 220] width 109 height 12
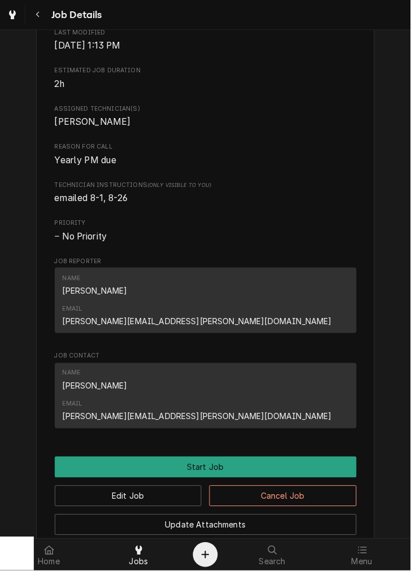
scroll to position [404, 0]
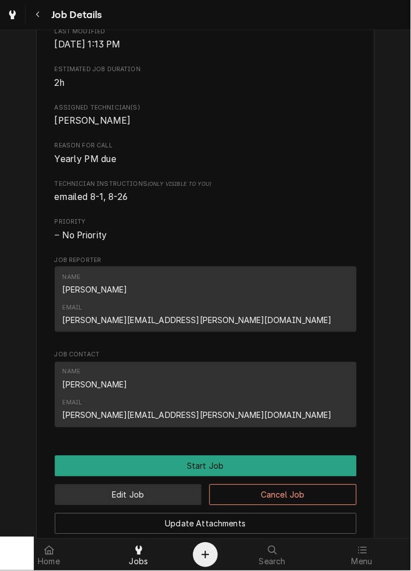
click at [109, 485] on button "Edit Job" at bounding box center [129, 495] width 148 height 21
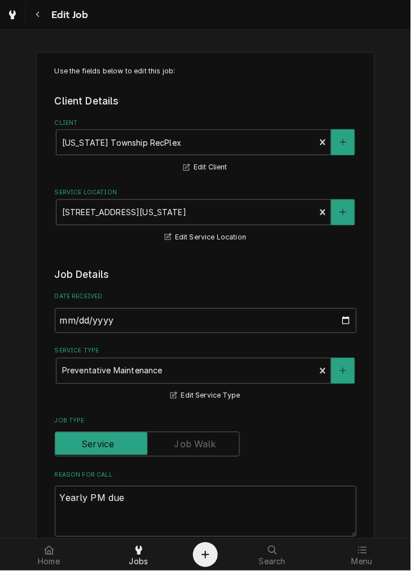
type textarea "x"
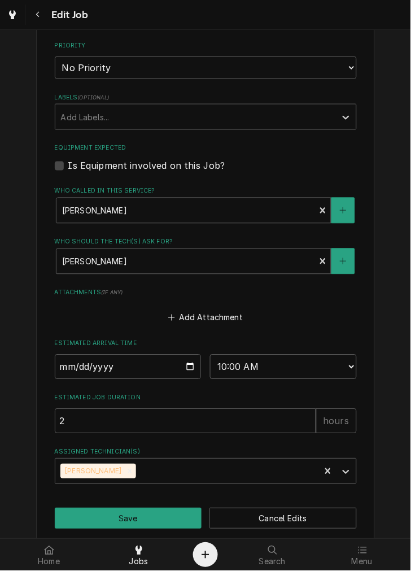
scroll to position [604, 0]
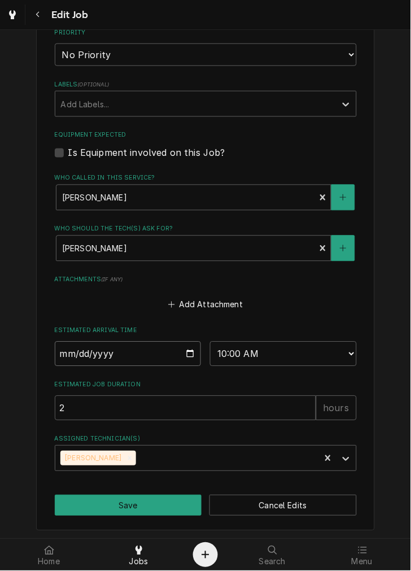
click at [187, 346] on input "2025-09-10" at bounding box center [128, 354] width 147 height 25
click at [185, 356] on input "2025-09-10" at bounding box center [128, 354] width 147 height 25
type input "2025-09-24"
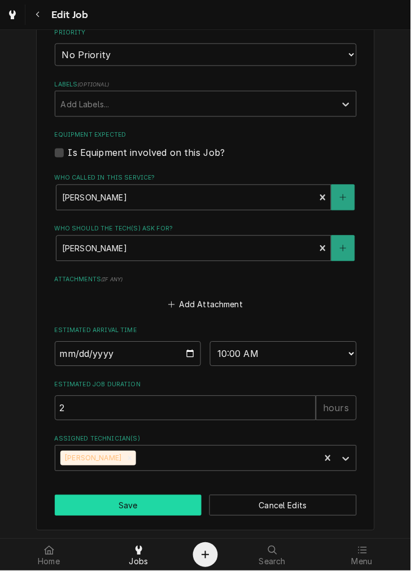
click at [147, 498] on button "Save" at bounding box center [129, 506] width 148 height 21
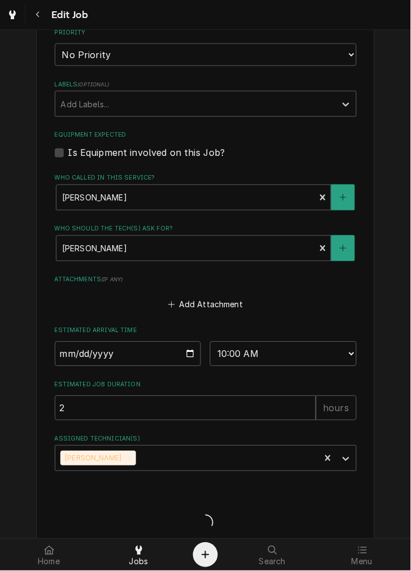
type textarea "x"
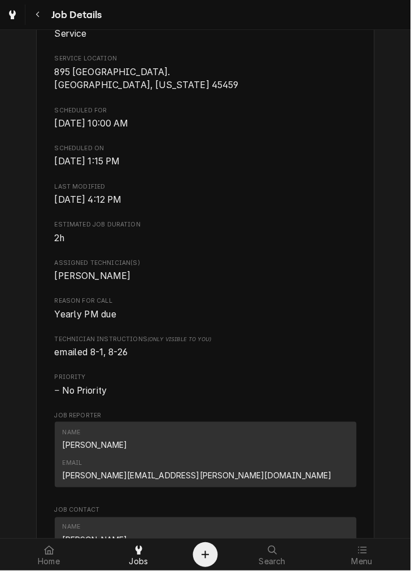
scroll to position [273, 0]
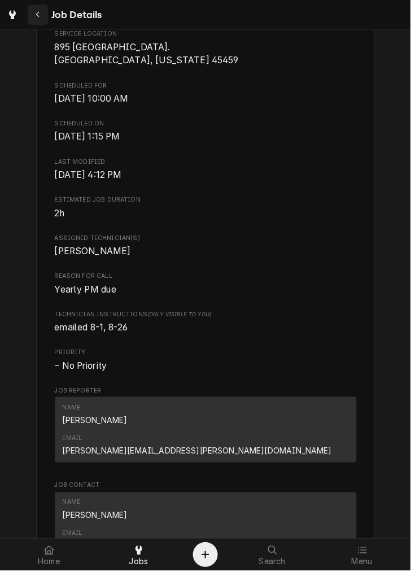
click at [40, 12] on icon "Navigate back" at bounding box center [38, 15] width 5 height 8
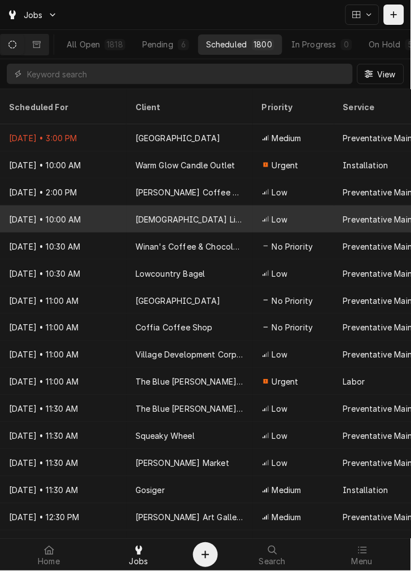
click at [158, 211] on div "Christian Life Center" at bounding box center [190, 219] width 127 height 27
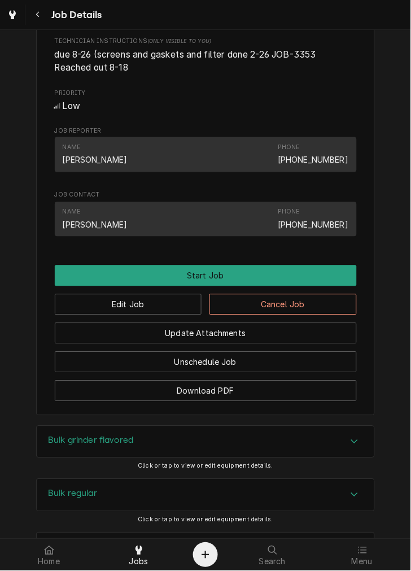
scroll to position [566, 0]
